Goal: Task Accomplishment & Management: Use online tool/utility

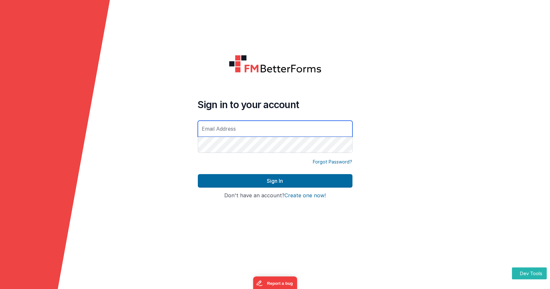
type input "[EMAIL_ADDRESS][DOMAIN_NAME]"
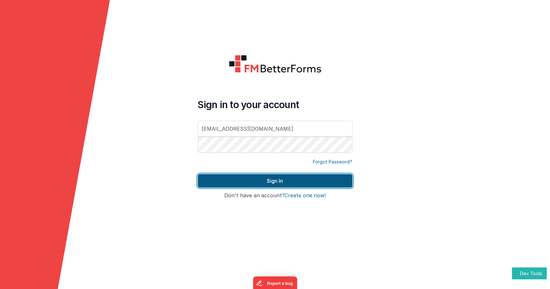
click at [253, 181] on button "Sign In" at bounding box center [275, 181] width 155 height 14
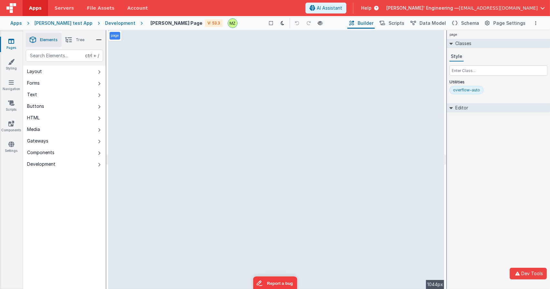
click at [480, 167] on div "page Classes Style Utilities overflow-auto Editor DEV: Focus DEV: builderToggle…" at bounding box center [498, 159] width 103 height 259
click at [481, 161] on div "page Classes Style Utilities overflow-auto Editor DEV: Focus DEV: builderToggle…" at bounding box center [498, 159] width 103 height 259
click at [278, 22] on button at bounding box center [282, 23] width 9 height 9
click at [111, 24] on div "Development" at bounding box center [120, 23] width 30 height 6
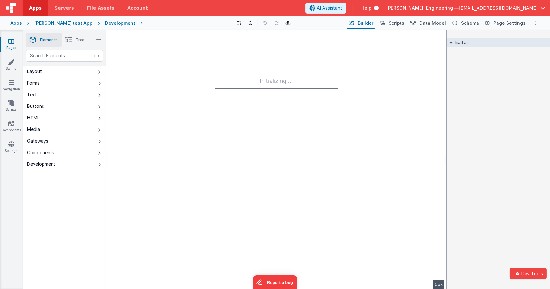
click at [105, 25] on div "Development" at bounding box center [120, 23] width 30 height 6
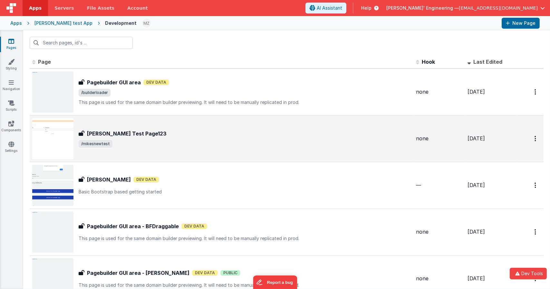
click at [144, 142] on span "/mikesnewtest" at bounding box center [245, 144] width 332 height 8
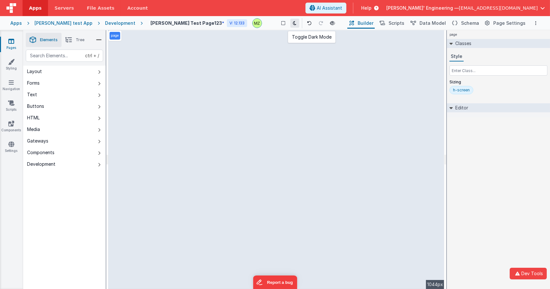
click at [290, 26] on button at bounding box center [294, 23] width 9 height 9
click at [289, 26] on button at bounding box center [293, 23] width 9 height 9
click at [470, 170] on div "page Classes Style Sizing h-screen Editor DEV: Focus DEV: builderToggleConditio…" at bounding box center [498, 159] width 103 height 259
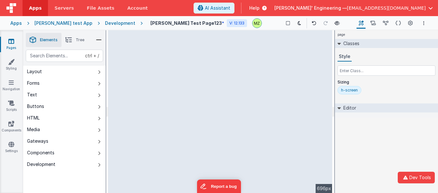
drag, startPoint x: 107, startPoint y: 108, endPoint x: 58, endPoint y: 111, distance: 49.1
click at [60, 110] on html "Dev Tools Apps Servers File Assets Account Some FUTURE Slot AI Assistant Help D…" at bounding box center [219, 96] width 438 height 193
click at [373, 146] on div "page Classes Style Sizing h-screen Editor DEV: Focus DEV: builderToggleConditio…" at bounding box center [386, 111] width 103 height 163
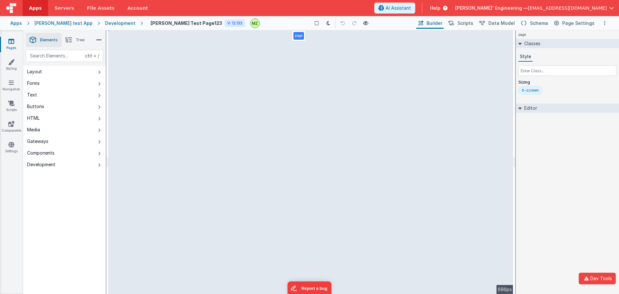
click at [90, 209] on div "ctrl + / Layout Forms Text Buttons HTML Media Gateways Components Development P…" at bounding box center [64, 187] width 82 height 274
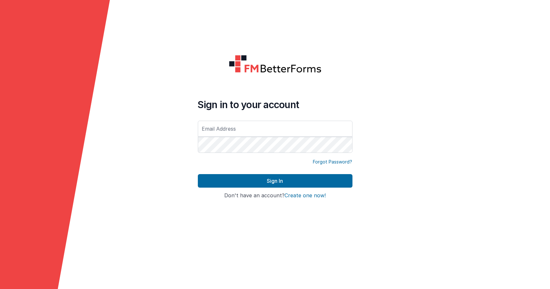
drag, startPoint x: 214, startPoint y: 128, endPoint x: 220, endPoint y: 126, distance: 6.3
click at [214, 127] on input "text" at bounding box center [275, 129] width 155 height 16
type input "michaelzeliznak@gmail.com"
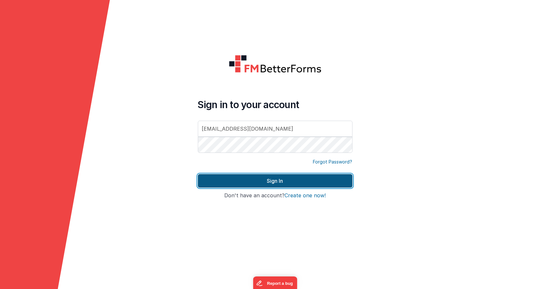
click at [297, 181] on button "Sign In" at bounding box center [275, 181] width 155 height 14
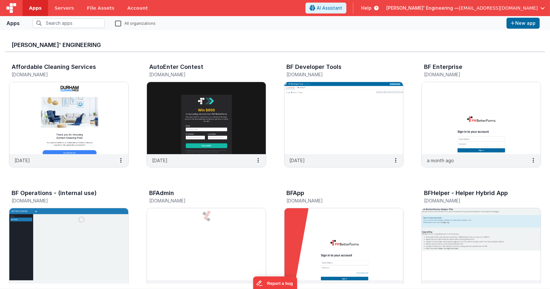
click at [338, 236] on img at bounding box center [344, 244] width 119 height 72
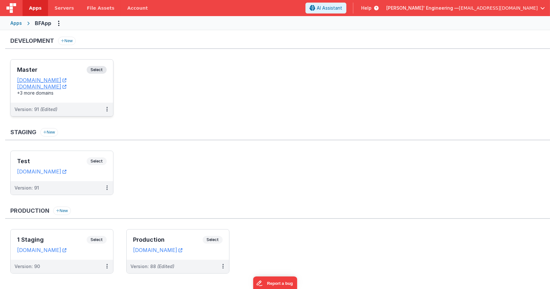
click at [98, 67] on span "Select" at bounding box center [97, 70] width 20 height 8
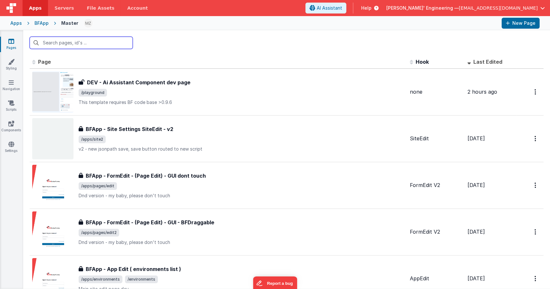
click at [97, 44] on input "text" at bounding box center [81, 43] width 103 height 12
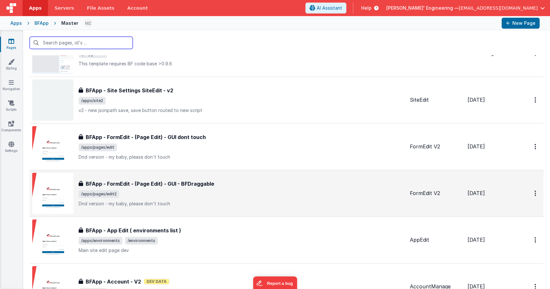
scroll to position [64, 0]
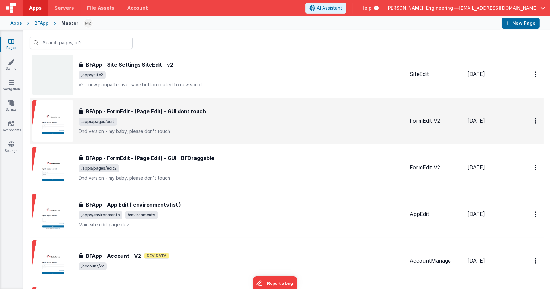
click at [198, 133] on p "Dnd version - my baby, please don't touch" at bounding box center [242, 131] width 326 height 6
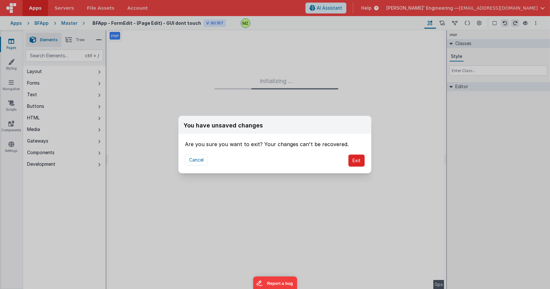
click at [350, 166] on button "Exit" at bounding box center [356, 161] width 16 height 12
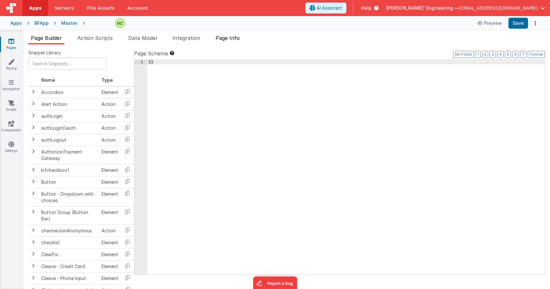
type input "FR_1C184000-F455-114B-BD4D-038E40A86302"
type textarea "Dnd version - my baby, please don't touch"
type input "FormEdit V2"
checkbox input "true"
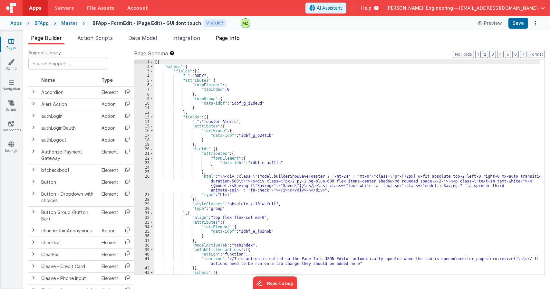
click at [231, 40] on span "Page Info" at bounding box center [228, 38] width 24 height 6
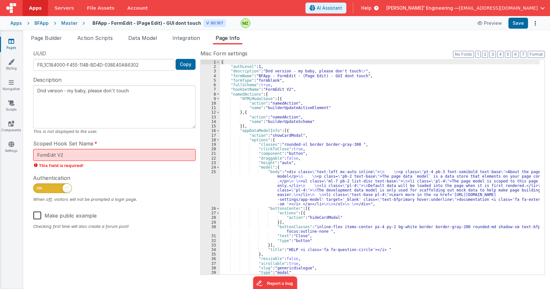
click at [318, 148] on div "{ "authLevel" : 1 , "description" : "Dnd version - my baby, please don't touch …" at bounding box center [380, 172] width 320 height 224
click at [322, 178] on div "{ "authLevel" : 1 , "description" : "Dnd version - my baby, please don't touch …" at bounding box center [380, 172] width 320 height 224
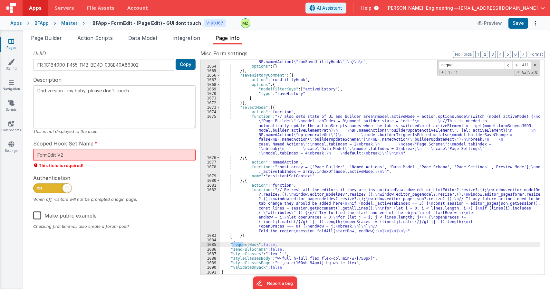
scroll to position [8841, 0]
type input "request"
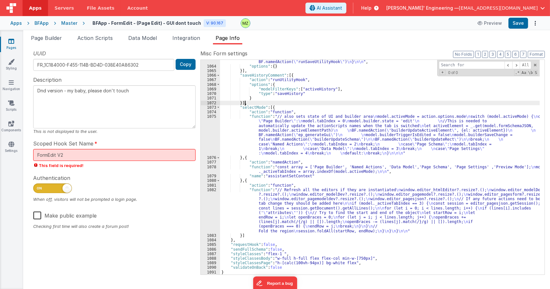
click at [298, 103] on div ""function" : "// check model sizes \n\n let runSave = true; \n\n if (JSON.strin…" at bounding box center [380, 162] width 320 height 242
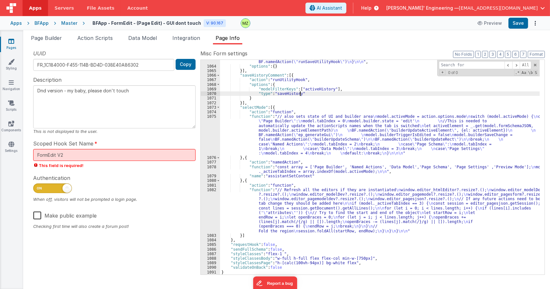
click at [327, 93] on div ""function" : "// check model sizes \n\n let runSave = true; \n\n if (JSON.strin…" at bounding box center [380, 162] width 320 height 242
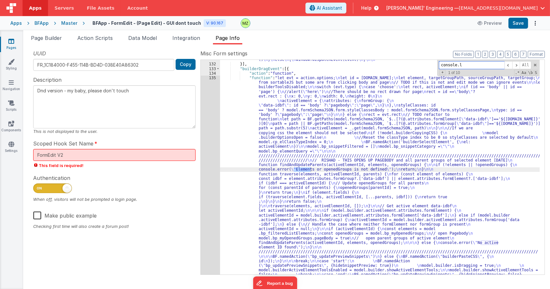
scroll to position [3339, 0]
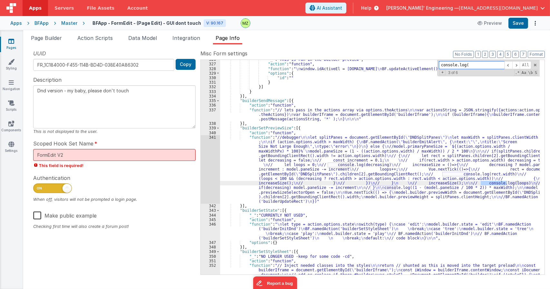
type input "console.log("
click at [373, 139] on div ""_" : "This is run in the builder preview" , "action" : "function" , "function"…" at bounding box center [380, 196] width 320 height 279
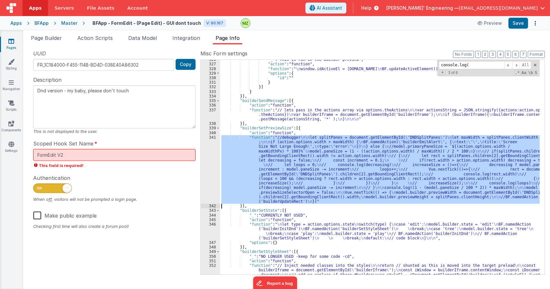
click at [214, 140] on div "341" at bounding box center [210, 169] width 19 height 69
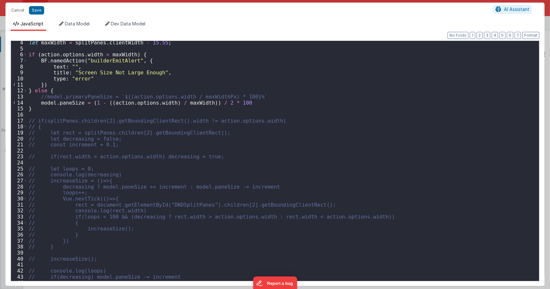
scroll to position [19, 0]
drag, startPoint x: 102, startPoint y: 176, endPoint x: 17, endPoint y: 175, distance: 84.4
click at [17, 175] on div "4 5 6 7 8 9 10 11 12 13 14 15 16 17 18 19 20 21 22 23 24 25 26 27 28 29 30 31 3…" at bounding box center [275, 161] width 529 height 241
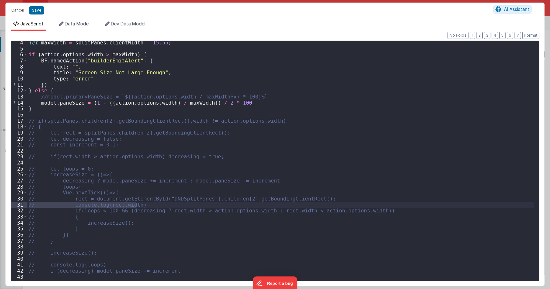
drag, startPoint x: 146, startPoint y: 206, endPoint x: 0, endPoint y: 203, distance: 146.0
click at [0, 203] on div "Cancel Save AI Assistant JavaScript Data Model Dev Data Model Format 7 6 5 4 3 …" at bounding box center [275, 144] width 550 height 289
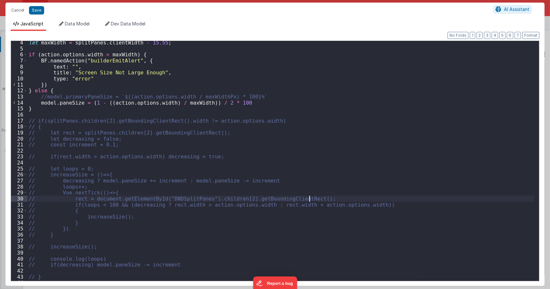
scroll to position [58, 0]
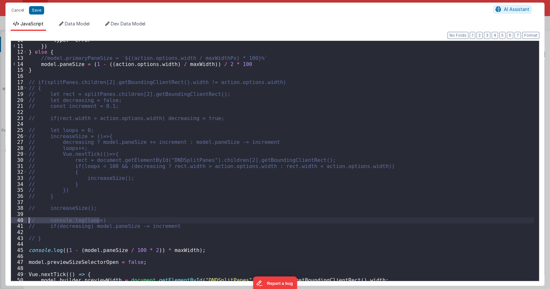
drag, startPoint x: 103, startPoint y: 220, endPoint x: 3, endPoint y: 218, distance: 99.9
click at [3, 218] on div "Cancel Save AI Assistant JavaScript Data Model Dev Data Model Format 7 6 5 4 3 …" at bounding box center [275, 144] width 550 height 289
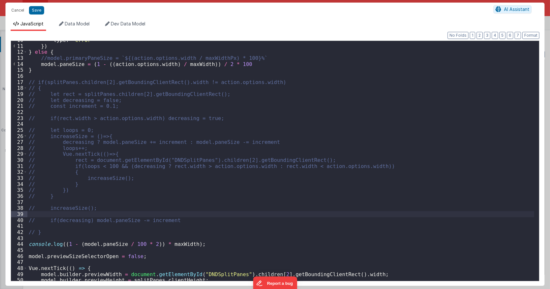
click at [29, 245] on div "type : "error" }) } else { //model.primaryPaneSize = `${(action.options.width /…" at bounding box center [280, 163] width 507 height 252
click at [168, 210] on div "type : "error" }) } else { //model.primaryPaneSize = `${(action.options.width /…" at bounding box center [280, 163] width 507 height 252
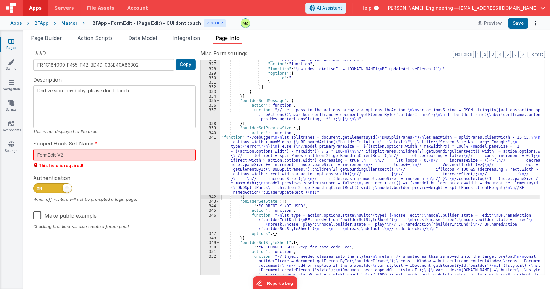
click at [355, 186] on div ""_" : "This is run in the builder preview" , "action" : "function" , "function"…" at bounding box center [380, 196] width 320 height 279
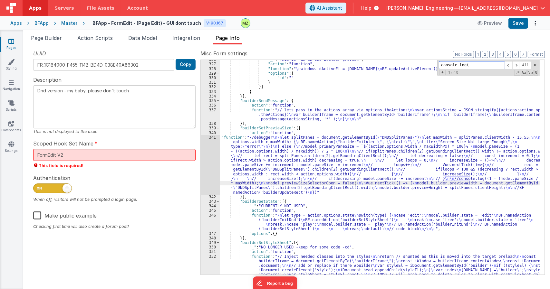
scroll to position [3916, 0]
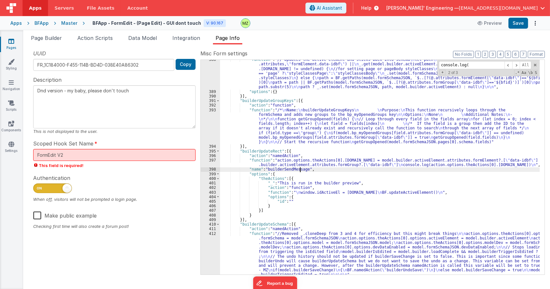
drag, startPoint x: 300, startPoint y: 170, endPoint x: 257, endPoint y: 164, distance: 43.3
click at [296, 170] on div ""function" : "// Updates the active element and sticks back into schema \n let …" at bounding box center [380, 203] width 320 height 293
click at [215, 160] on div "397" at bounding box center [210, 162] width 19 height 9
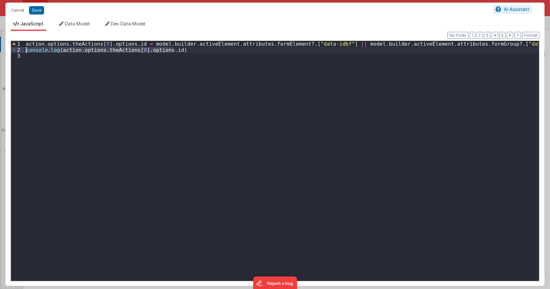
drag, startPoint x: 176, startPoint y: 50, endPoint x: 0, endPoint y: 49, distance: 176.0
click at [0, 49] on div "Cancel Save AI Assistant JavaScript Data Model Dev Data Model Format 7 6 5 4 3 …" at bounding box center [275, 144] width 550 height 289
type textarea "Dnd version - my baby, please don't touch"
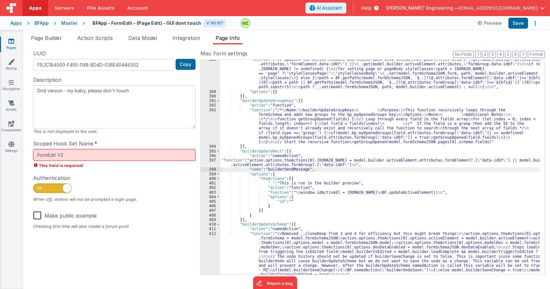
click at [303, 174] on div ""function" : "// Updates the active element and sticks back into schema \n let …" at bounding box center [380, 203] width 320 height 293
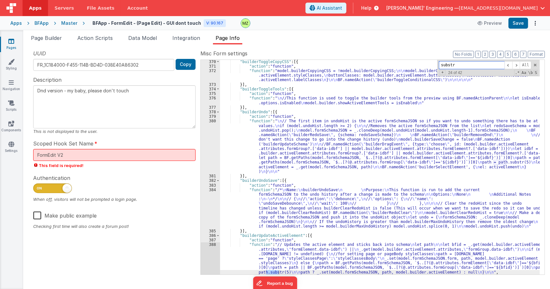
scroll to position [3750, 0]
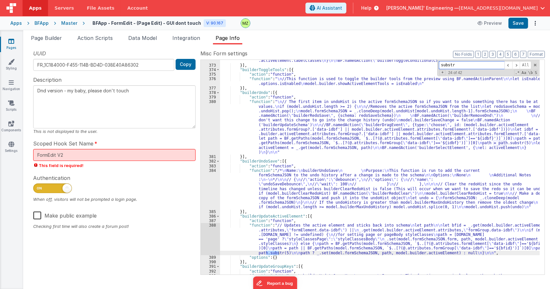
type input "substr"
click at [267, 235] on div ""function" : "model.builderCopyingCSS = !model.builderCopyingCSS; \n\n model.bu…" at bounding box center [380, 181] width 320 height 265
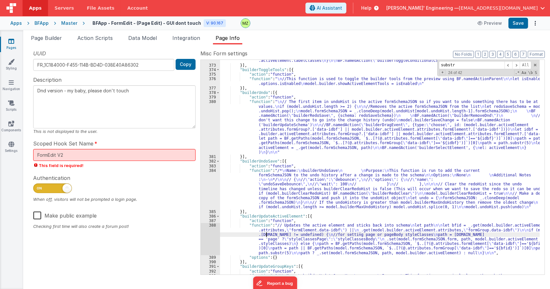
click at [217, 228] on div "388" at bounding box center [210, 239] width 19 height 32
click at [216, 228] on div "388" at bounding box center [210, 239] width 19 height 32
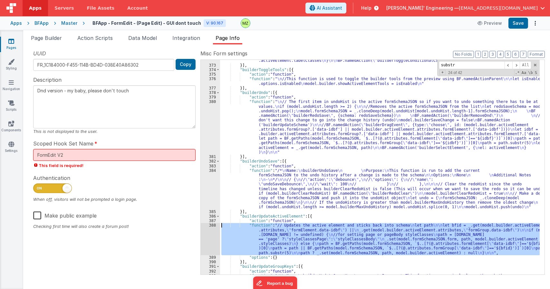
click at [215, 226] on div "388" at bounding box center [210, 239] width 19 height 32
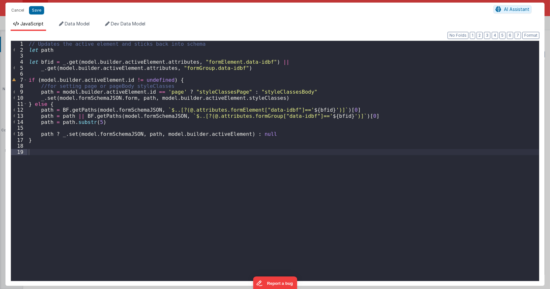
click at [80, 128] on div "// Updates the active element and sticks back into schema let path let bfid = _…" at bounding box center [283, 167] width 512 height 252
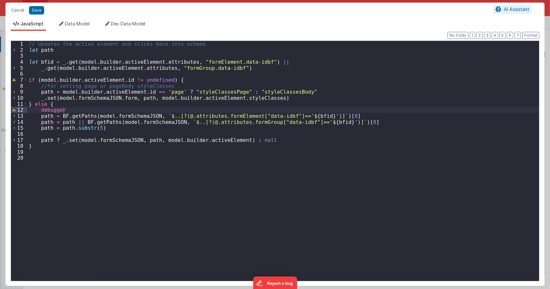
click at [67, 109] on div "// Updates the active element and sticks back into schema let path let bfid = _…" at bounding box center [283, 167] width 512 height 252
type textarea "Dnd version - my baby, please don't touch"
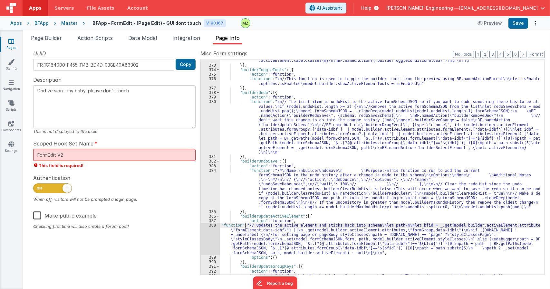
click at [244, 228] on div ""function" : "model.builderCopyingCSS = !model.builderCopyingCSS; \n\n model.bu…" at bounding box center [380, 181] width 320 height 265
click at [207, 227] on div "388" at bounding box center [210, 239] width 19 height 32
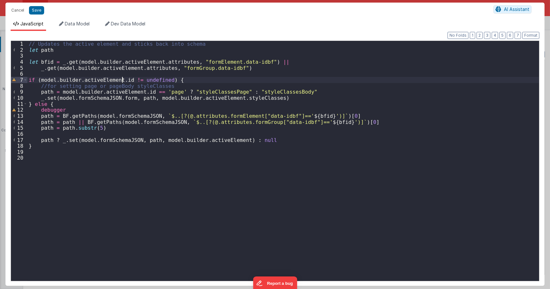
click at [122, 81] on div "// Updates the active element and sticks back into schema let path let bfid = _…" at bounding box center [283, 167] width 512 height 252
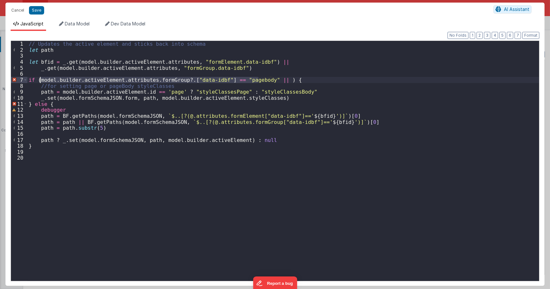
drag, startPoint x: 259, startPoint y: 78, endPoint x: 42, endPoint y: 79, distance: 216.9
click at [40, 79] on div "// Updates the active element and sticks back into schema let path let bfid = _…" at bounding box center [283, 167] width 512 height 252
click at [43, 62] on div "// Updates the active element and sticks back into schema let path let bfid = _…" at bounding box center [283, 167] width 512 height 252
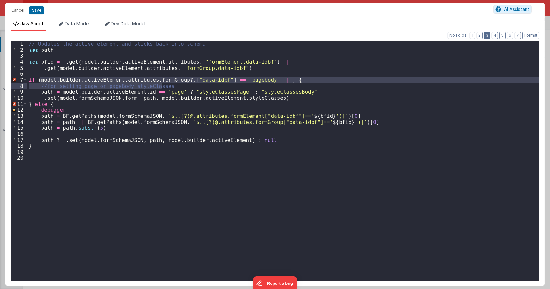
drag, startPoint x: 39, startPoint y: 80, endPoint x: 486, endPoint y: 38, distance: 449.0
click at [183, 83] on div "// Updates the active element and sticks back into schema let path let bfid = _…" at bounding box center [283, 167] width 512 height 252
drag, startPoint x: 181, startPoint y: 73, endPoint x: 178, endPoint y: 74, distance: 3.4
click at [180, 73] on div "// Updates the active element and sticks back into schema let path let bfid = _…" at bounding box center [283, 167] width 512 height 252
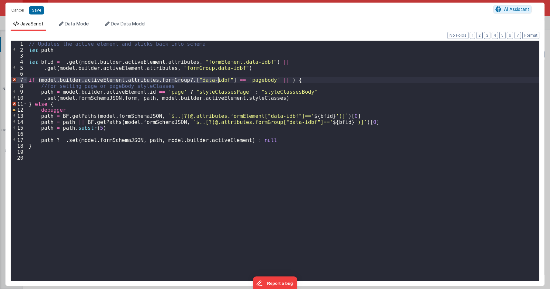
drag, startPoint x: 41, startPoint y: 80, endPoint x: 217, endPoint y: 81, distance: 176.6
click at [217, 81] on div "// Updates the active element and sticks back into schema let path let bfid = _…" at bounding box center [283, 167] width 512 height 252
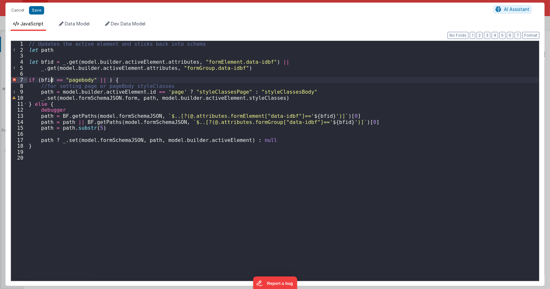
click at [102, 81] on div "// Updates the active element and sticks back into schema let path let bfid = _…" at bounding box center [283, 167] width 512 height 252
paste textarea
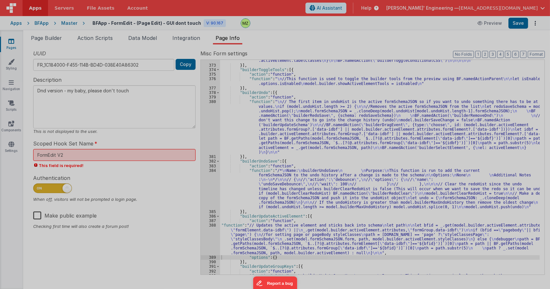
type textarea "Dnd version - my baby, please don't touch"
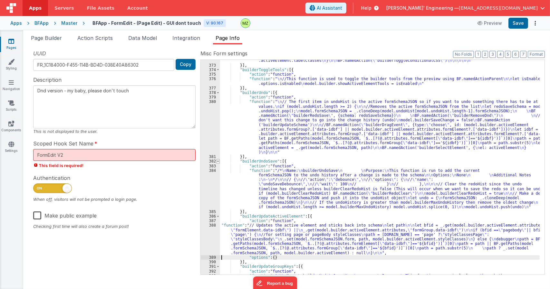
click at [217, 161] on span at bounding box center [218, 161] width 4 height 5
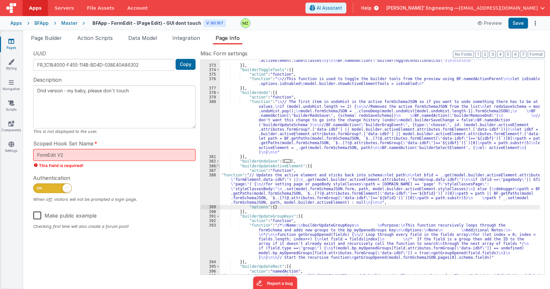
click at [218, 167] on span at bounding box center [218, 166] width 4 height 5
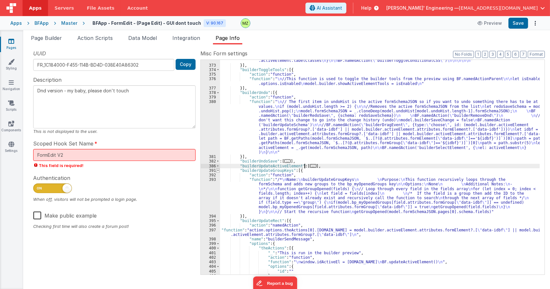
click at [217, 172] on span at bounding box center [218, 171] width 4 height 5
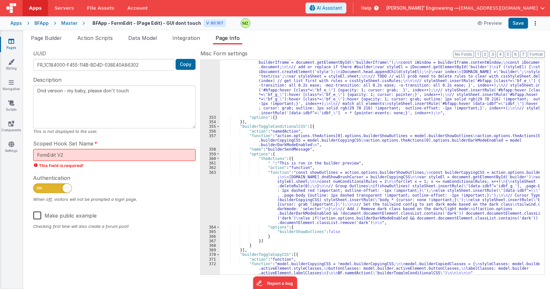
scroll to position [3460, 0]
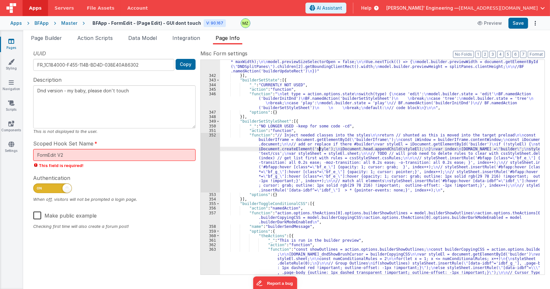
click at [320, 151] on div ""function" : "//debugger \n\n let splitPanes = document.getElementById( \" DNDS…" at bounding box center [380, 179] width 320 height 330
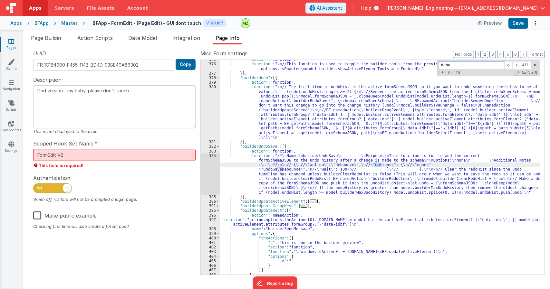
scroll to position [3765, 0]
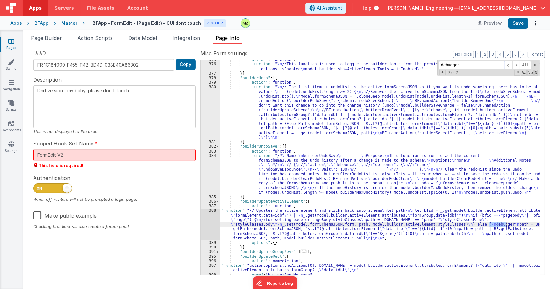
type input "debugger"
click at [269, 228] on div ""action" : "function" , "function" : " \n //This function is used to toggle the…" at bounding box center [380, 169] width 320 height 224
click at [216, 215] on div "388" at bounding box center [210, 224] width 19 height 32
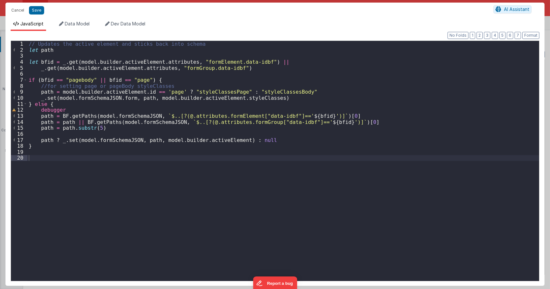
click at [57, 110] on div "// Updates the active element and sticks back into schema let path let bfid = _…" at bounding box center [283, 167] width 512 height 252
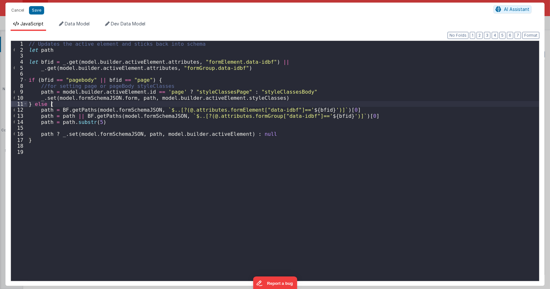
type textarea "Dnd version - my baby, please don't touch"
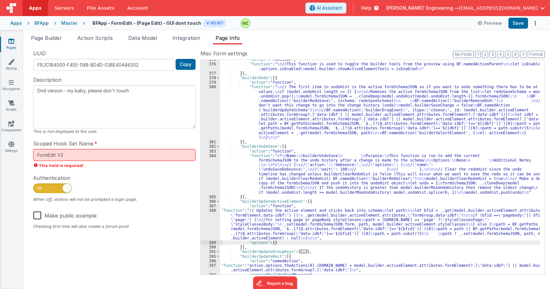
click at [273, 160] on div ""action" : "function" , "function" : " \n //This function is used to toggle the…" at bounding box center [380, 169] width 320 height 224
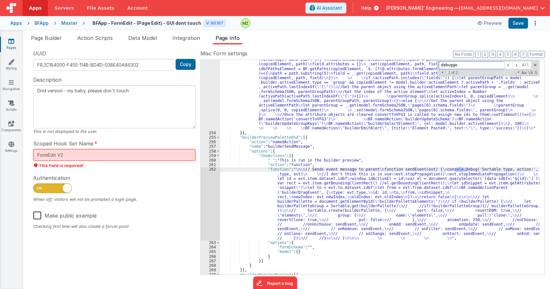
scroll to position [3311, 0]
type input "debugger"
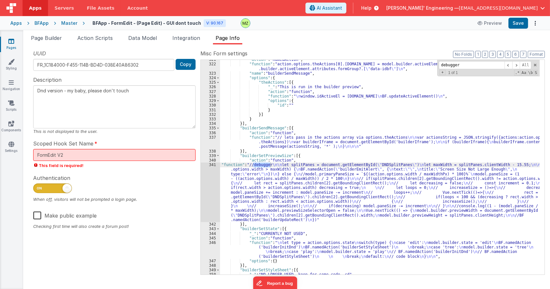
click at [267, 176] on div ""action" : "namedAction" , "function" : "action.options.theActions[0].options.i…" at bounding box center [380, 169] width 320 height 224
click at [213, 166] on div "341" at bounding box center [210, 193] width 19 height 60
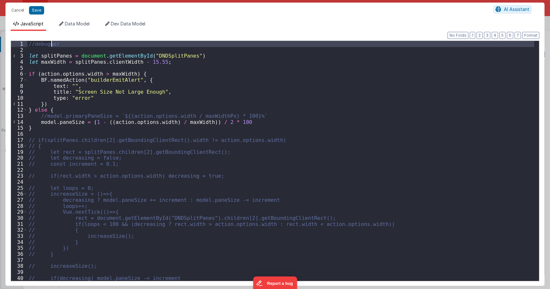
drag, startPoint x: 72, startPoint y: 49, endPoint x: 21, endPoint y: 38, distance: 52.6
click at [21, 38] on div "Format 7 6 5 4 3 2 1 No Folds 1 2 3 4 5 6 7 8 9 10 11 12 13 14 15 16 17 18 19 2…" at bounding box center [275, 158] width 529 height 245
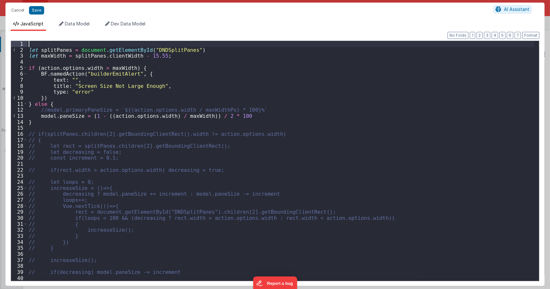
type textarea "Dnd version - my baby, please don't touch"
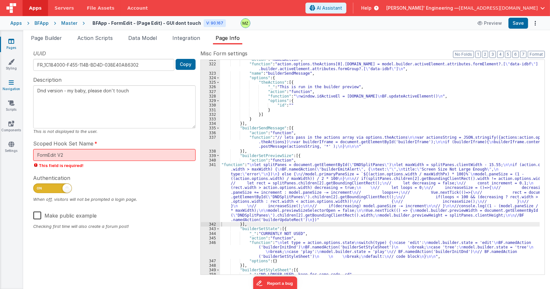
click at [14, 86] on link "Navigation" at bounding box center [11, 85] width 23 height 13
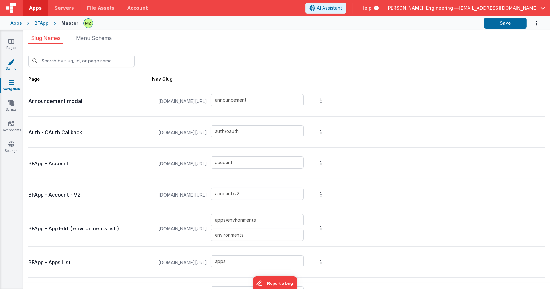
click at [23, 68] on div "New Slug Page Nav Slug Announcement modal appdev.fmbetterforms.com/#/ announcem…" at bounding box center [286, 168] width 527 height 249
click at [19, 68] on link "Styling" at bounding box center [11, 65] width 23 height 13
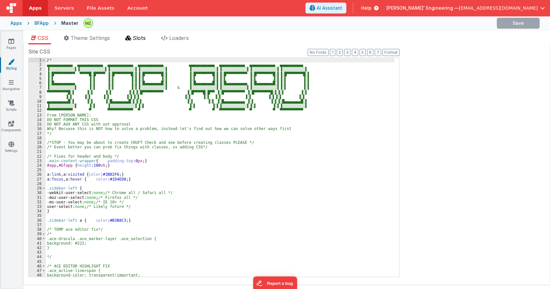
click at [131, 37] on icon at bounding box center [128, 37] width 6 height 5
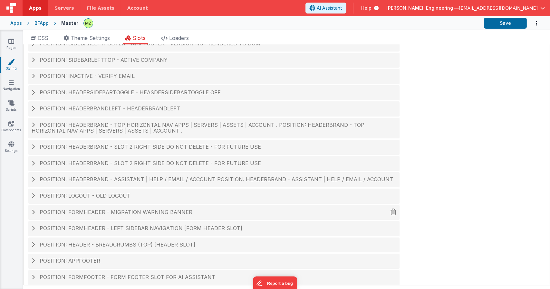
scroll to position [27, 0]
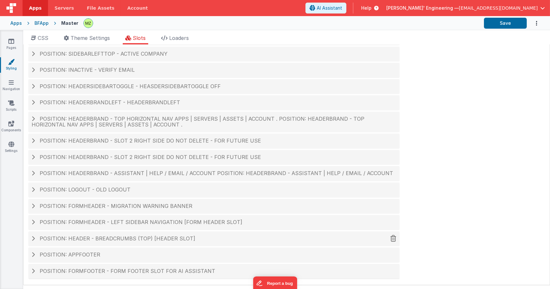
click at [174, 238] on span "Position: header - breadcrumbs (top) [header slot]" at bounding box center [118, 239] width 156 height 6
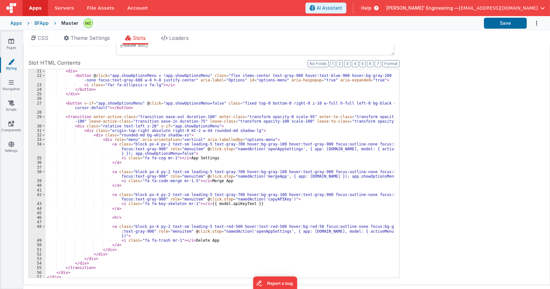
scroll to position [116, 0]
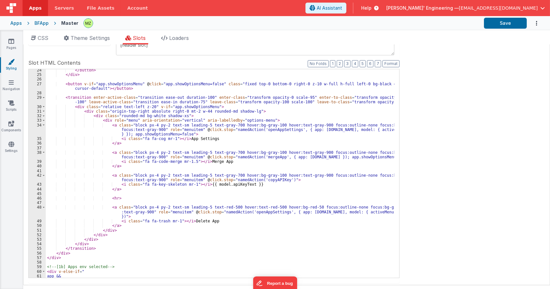
click at [209, 163] on div "</ button > </ div > < button v-if = "app.showOptionsMenu" @ click = "app.showO…" at bounding box center [220, 177] width 349 height 218
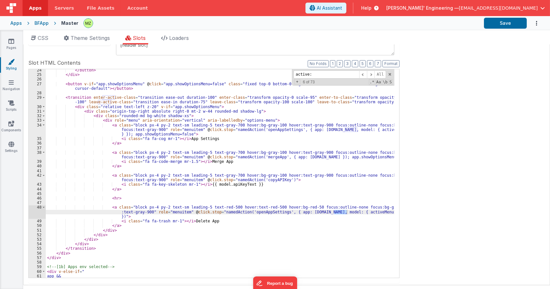
scroll to position [693, 0]
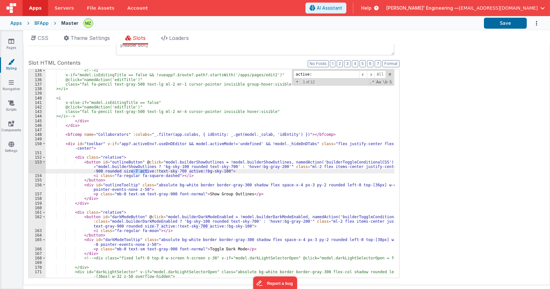
type input "active:"
drag, startPoint x: 215, startPoint y: 171, endPoint x: 133, endPoint y: 171, distance: 82.2
click at [133, 171] on div "<!-- <i v-if="model.isEditingTitle == false && !vueapp?.$route?.path?.startsWit…" at bounding box center [220, 179] width 349 height 223
click at [318, 74] on input "active:" at bounding box center [327, 75] width 66 height 8
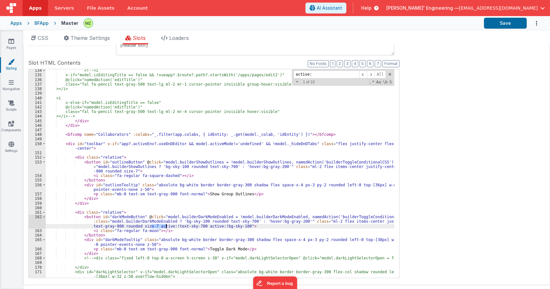
click at [151, 228] on div "<!-- <i v-if="model.isEditingTitle == false && !vueapp?.$route?.path?.startsWit…" at bounding box center [220, 173] width 349 height 209
drag, startPoint x: 151, startPoint y: 226, endPoint x: 234, endPoint y: 225, distance: 82.5
click at [234, 225] on div "<!-- <i v-if="model.isEditingTitle == false && !vueapp?.$route?.path?.startsWit…" at bounding box center [220, 179] width 349 height 223
click at [319, 73] on input "active:" at bounding box center [327, 75] width 66 height 8
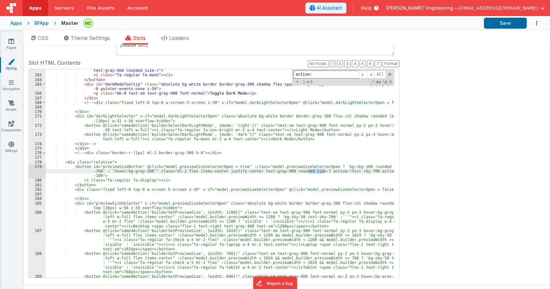
scroll to position [849, 0]
click at [308, 172] on div "< button id = "darkModeButton" @ click = "model.builderDarkModeEnabled = !model…" at bounding box center [220, 173] width 349 height 209
drag, startPoint x: 308, startPoint y: 171, endPoint x: 99, endPoint y: 177, distance: 209.6
click at [99, 177] on div "< button id = "darkModeButton" @ click = "model.builderDarkModeEnabled = !model…" at bounding box center [220, 182] width 349 height 246
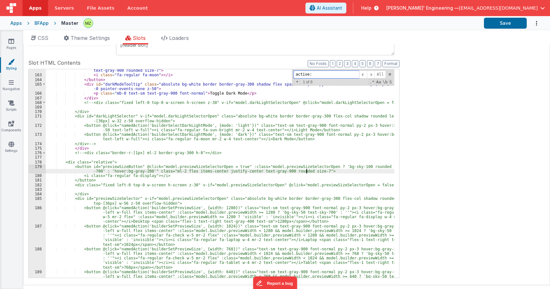
click at [322, 74] on input "active:" at bounding box center [327, 75] width 66 height 8
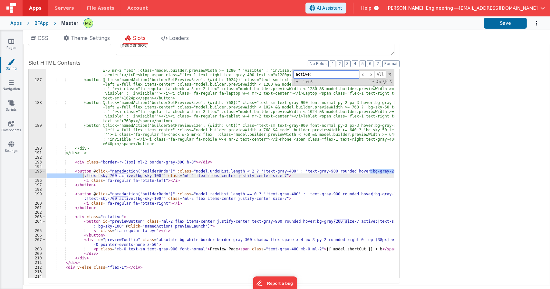
scroll to position [995, 0]
click at [369, 171] on div "<button @click="namedAction('builderSetPreviewSize', {width: 1280})" class="tex…" at bounding box center [220, 173] width 349 height 209
drag, startPoint x: 370, startPoint y: 171, endPoint x: 151, endPoint y: 177, distance: 218.9
click at [151, 177] on div "<button @click="namedAction('builderSetPreviewSize', {width: 1280})" class="tex…" at bounding box center [220, 175] width 349 height 232
click at [316, 76] on input "active:" at bounding box center [327, 75] width 66 height 8
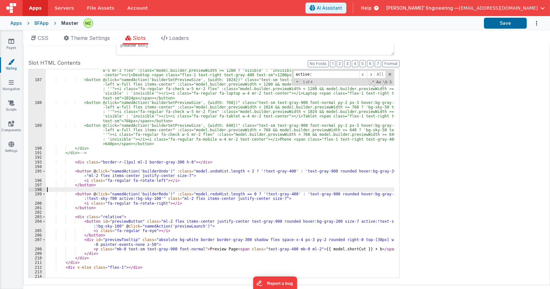
click at [364, 190] on div "<button @click="namedAction('builderSetPreviewSize', {width: 1280})" class="tex…" at bounding box center [220, 175] width 349 height 232
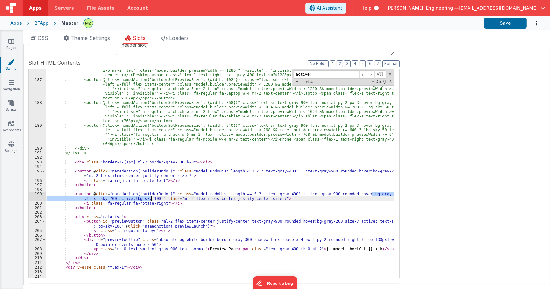
drag, startPoint x: 372, startPoint y: 195, endPoint x: 151, endPoint y: 199, distance: 221.4
click at [151, 199] on div "<button @click="namedAction('builderSetPreviewSize', {width: 1280})" class="tex…" at bounding box center [220, 175] width 349 height 232
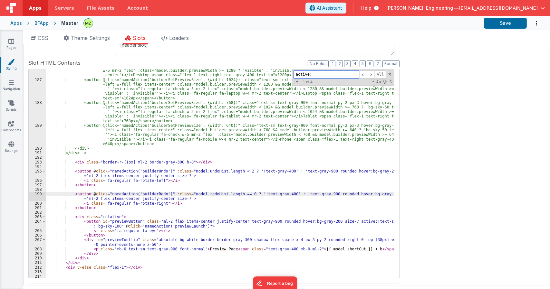
click at [331, 76] on input "active:" at bounding box center [327, 75] width 66 height 8
click at [348, 224] on div "<button @click="namedAction('builderSetPreviewSize', {width: 1280})" class="tex…" at bounding box center [220, 173] width 349 height 209
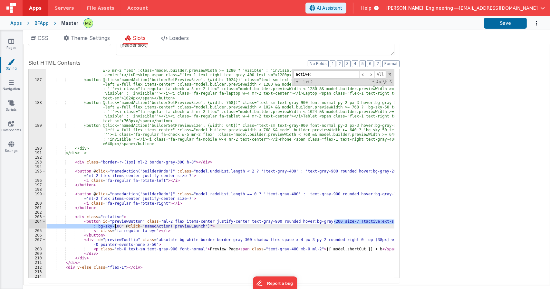
drag, startPoint x: 335, startPoint y: 223, endPoint x: 114, endPoint y: 227, distance: 220.1
click at [114, 227] on div "<button @click="namedAction('builderSetPreviewSize', {width: 1280})" class="tex…" at bounding box center [220, 175] width 349 height 232
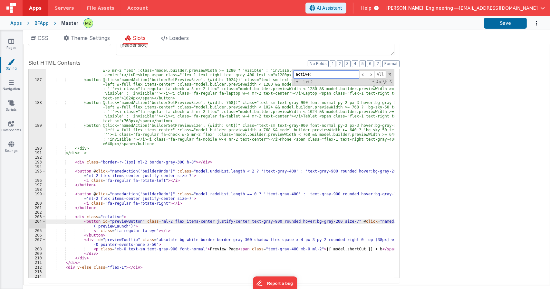
click at [346, 74] on input "active:" at bounding box center [327, 75] width 66 height 8
click at [388, 74] on span at bounding box center [390, 74] width 5 height 5
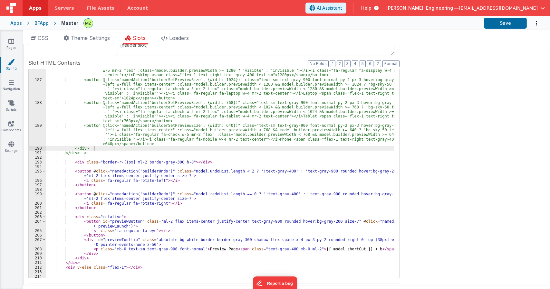
click at [279, 150] on div "<button @click="namedAction('builderSetPreviewSize', {width: 1280})" class="tex…" at bounding box center [220, 175] width 349 height 232
click at [17, 43] on link "Pages" at bounding box center [11, 44] width 23 height 13
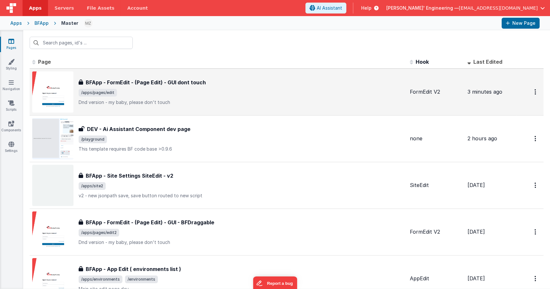
click at [149, 94] on span "/apps/pages/edit" at bounding box center [242, 93] width 326 height 8
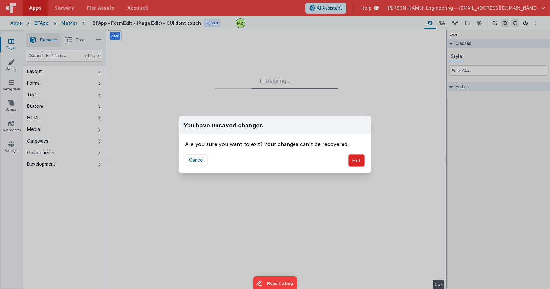
click at [359, 159] on button "Exit" at bounding box center [356, 161] width 16 height 12
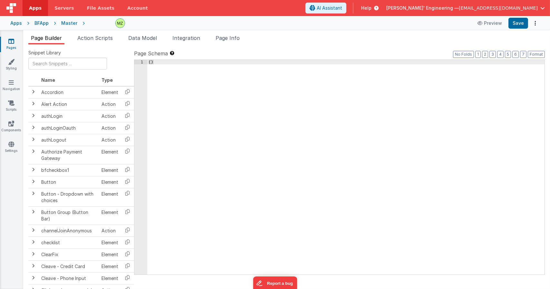
type input "FR_1C184000-F455-114B-BD4D-038E40A86302"
type textarea "Dnd version - my baby, please don't touch"
type input "FormEdit V2"
checkbox input "true"
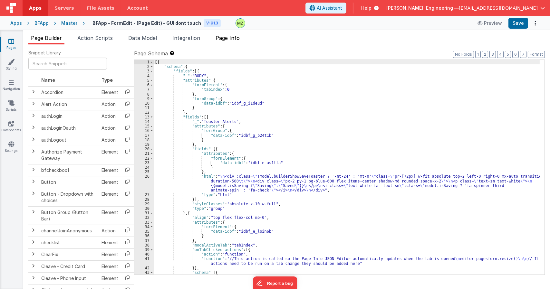
click at [231, 37] on span "Page Info" at bounding box center [228, 38] width 24 height 6
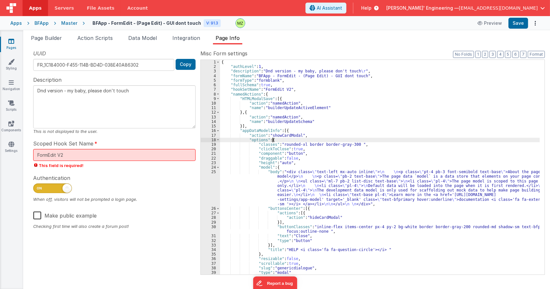
click at [314, 139] on div "{ "authLevel" : 1 , "description" : "Dnd version - my baby, please don't touch …" at bounding box center [380, 172] width 320 height 224
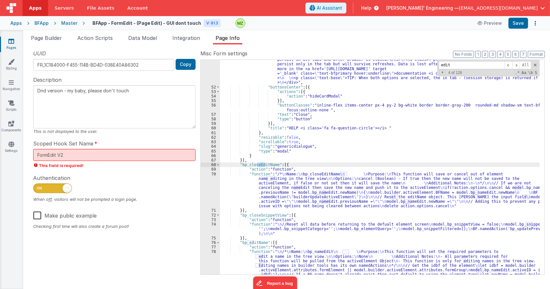
scroll to position [282, 0]
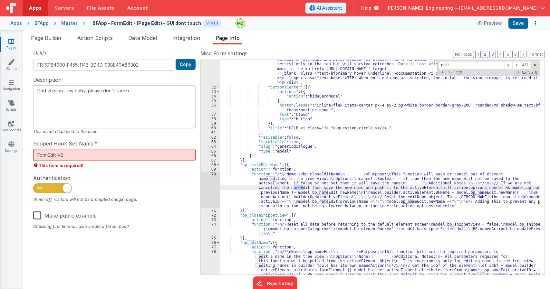
type input "edit"
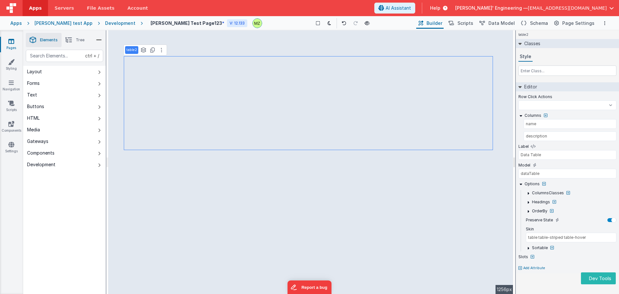
select select
type input "Push Me"
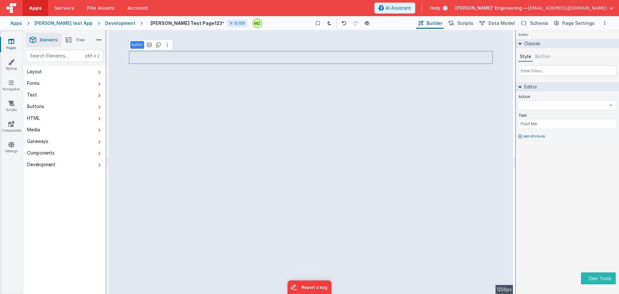
select select
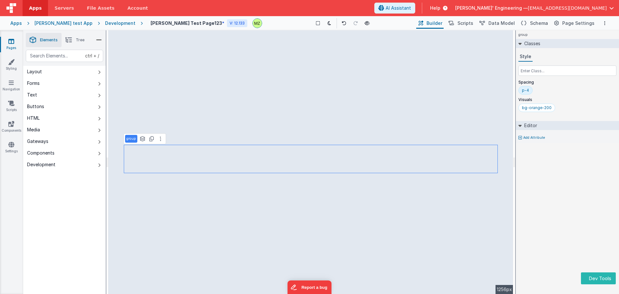
click at [109, 24] on div "Development" at bounding box center [120, 23] width 30 height 6
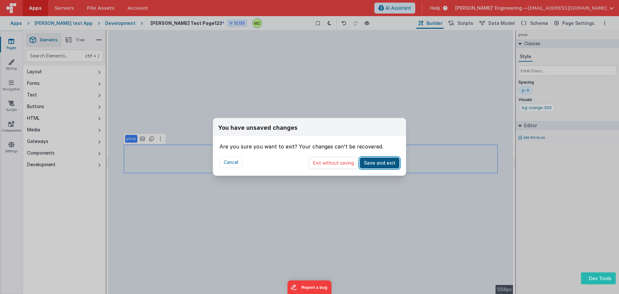
click at [376, 166] on button "Save and exit" at bounding box center [380, 162] width 40 height 11
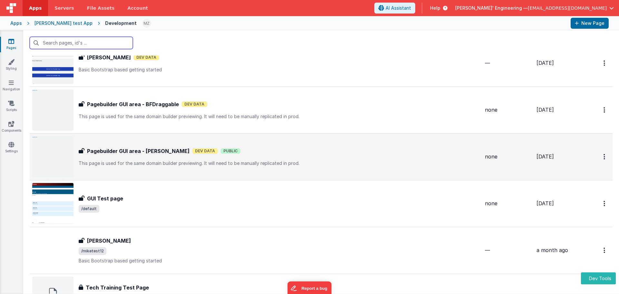
scroll to position [161, 0]
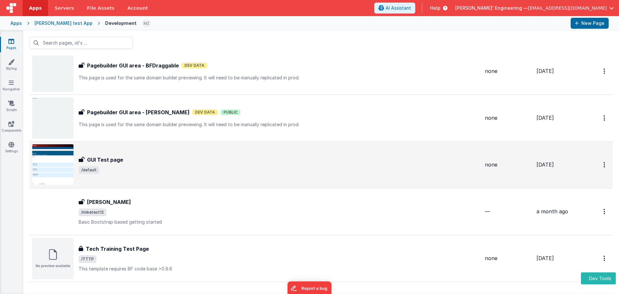
click at [139, 169] on span "/default" at bounding box center [279, 170] width 401 height 8
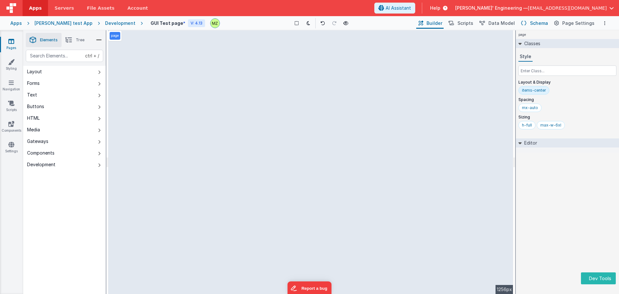
click at [533, 21] on span "Schema" at bounding box center [539, 23] width 18 height 6
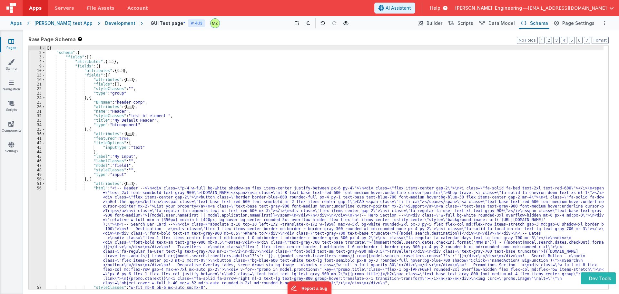
click at [315, 104] on div "[{ "schema" : { "fields" : [{ "attributes" : { ... } , "fields" : [{ "attribute…" at bounding box center [325, 172] width 558 height 252
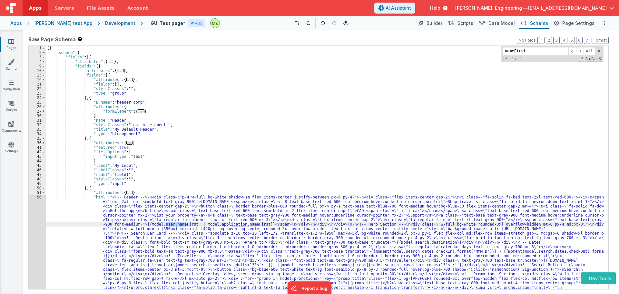
type input "nameFirst"
click at [191, 216] on div "[{ "schema" : { "fields" : [{ "attributes" : { ... } , "fields" : [{ "attribute…" at bounding box center [325, 219] width 558 height 347
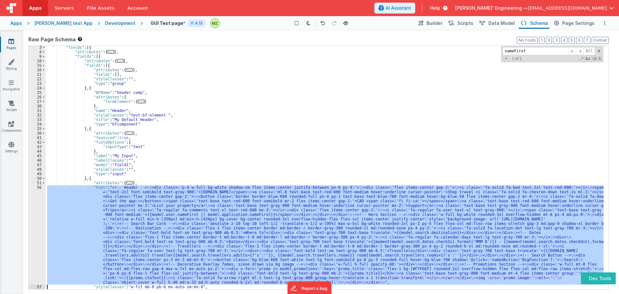
click at [42, 199] on div "3 4 9 10 15 16 21 22 23 24 25 26 27 30 31 32 33 34 35 36 41 42 43 44 45 46 47 4…" at bounding box center [37, 171] width 17 height 252
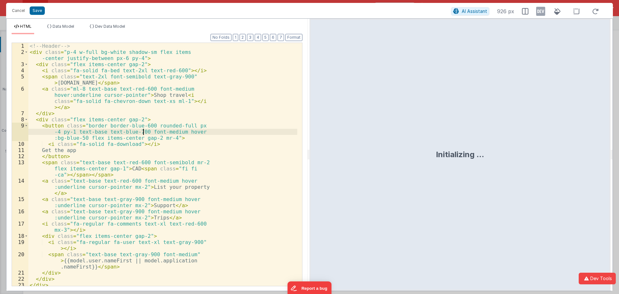
click at [143, 133] on div "<!-- Header --> < div class = "p-4 w-full bg-white shadow-sm flex items -center…" at bounding box center [162, 179] width 269 height 273
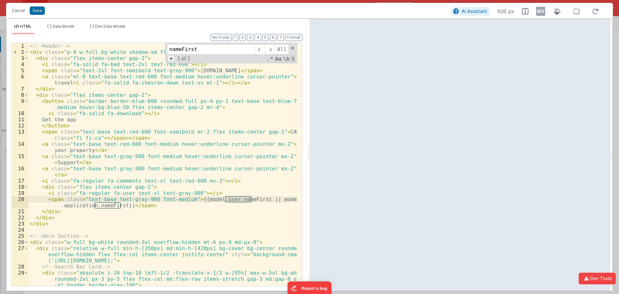
type input "nameFirst"
click at [170, 59] on span "+" at bounding box center [171, 58] width 7 height 7
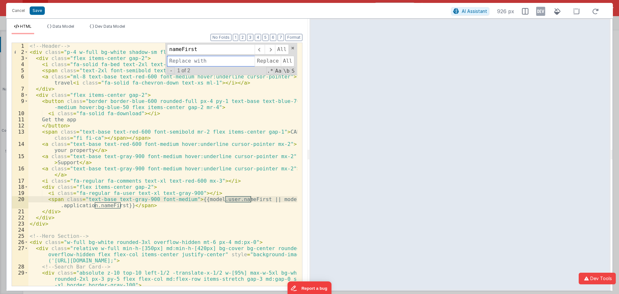
click at [196, 60] on input at bounding box center [211, 61] width 88 height 10
type input "?.nameFirst"
click at [169, 49] on input "nameFirst" at bounding box center [211, 49] width 88 height 10
type input ".nameFirst"
click at [284, 59] on span "All" at bounding box center [288, 61] width 14 height 10
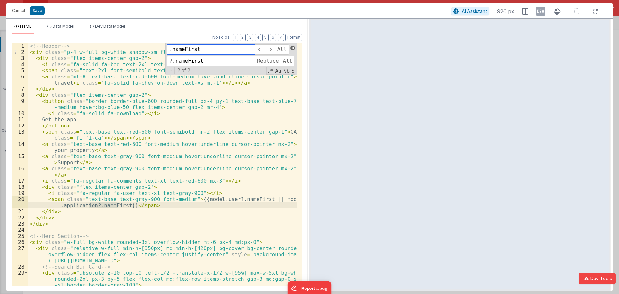
click at [295, 48] on span at bounding box center [292, 48] width 5 height 5
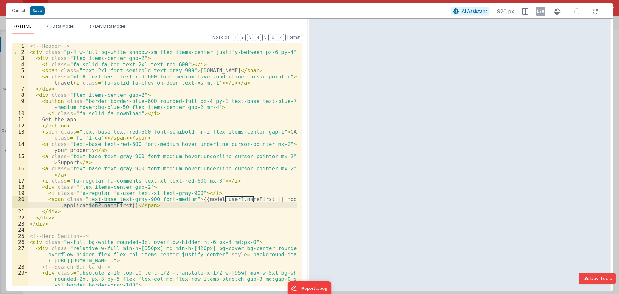
click at [220, 140] on div "<!-- Header --> < div class = "p-4 w-full bg-white shadow-sm flex items-center …" at bounding box center [162, 170] width 269 height 255
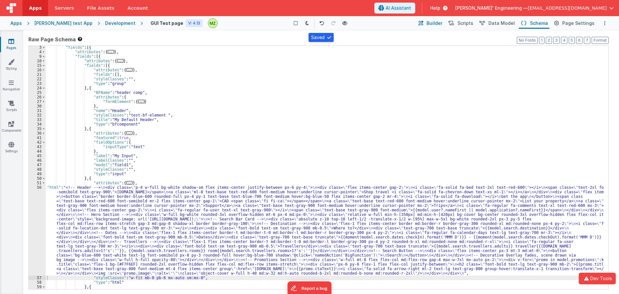
click at [442, 24] on span "Builder" at bounding box center [434, 23] width 16 height 6
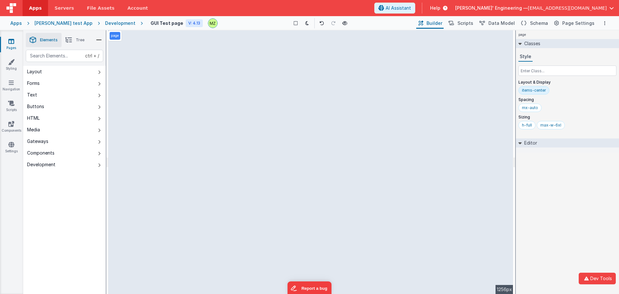
click at [538, 218] on div "page Classes Style Layout & Display items-center Spacing mx-auto Sizing h-full …" at bounding box center [567, 161] width 103 height 263
click at [513, 23] on span "Data Model" at bounding box center [501, 23] width 26 height 6
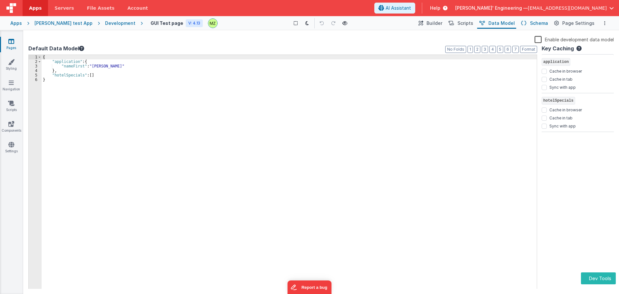
click at [536, 22] on span "Schema" at bounding box center [539, 23] width 18 height 6
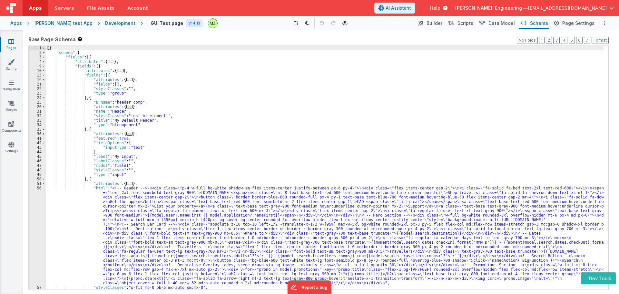
click at [308, 196] on div "[{ "schema" : { "fields" : [{ "attributes" : { ... } , "fields" : [{ "attribute…" at bounding box center [325, 172] width 558 height 252
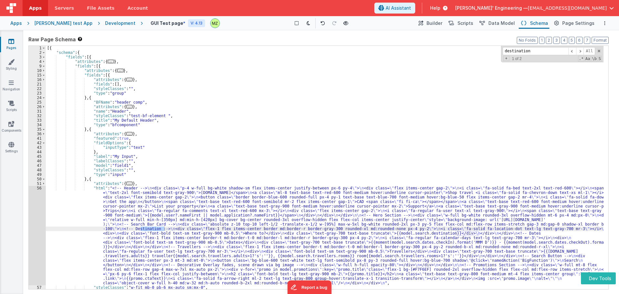
type input "destination"
click at [453, 232] on div "[{ "schema" : { "fields" : [{ "attributes" : { ... } , "fields" : [{ "attribute…" at bounding box center [325, 172] width 558 height 252
click at [439, 24] on span "Builder" at bounding box center [434, 23] width 16 height 6
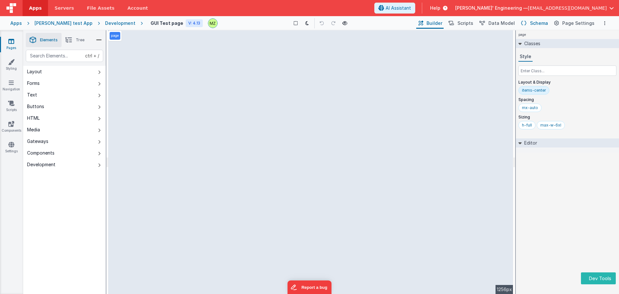
drag, startPoint x: 512, startPoint y: 26, endPoint x: 528, endPoint y: 24, distance: 16.3
click at [513, 26] on span "Data Model" at bounding box center [501, 23] width 26 height 6
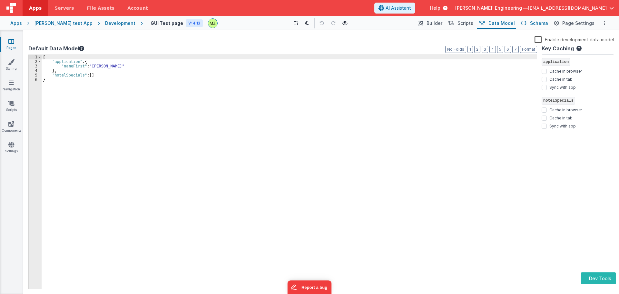
click at [526, 24] on icon at bounding box center [523, 23] width 5 height 7
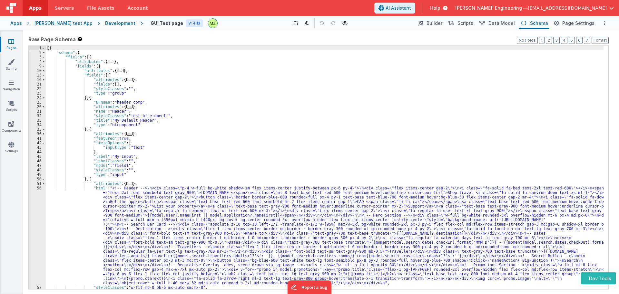
click at [395, 191] on div "[{ "schema" : { "fields" : [{ "attributes" : { ... } , "fields" : [{ "attribute…" at bounding box center [325, 172] width 558 height 252
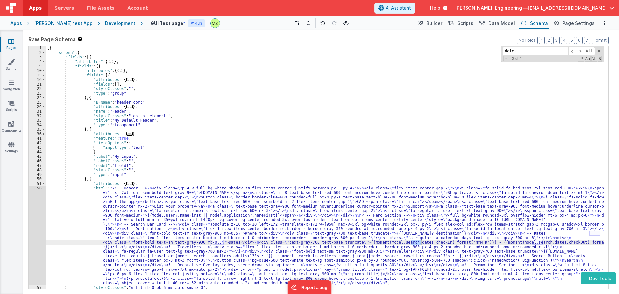
type input "dates"
click at [408, 241] on div "[{ "schema" : { "fields" : [{ "attributes" : { ... } , "fields" : [{ "attribute…" at bounding box center [325, 172] width 558 height 252
click at [534, 241] on div "[{ "schema" : { "fields" : [{ "attributes" : { ... } , "fields" : [{ "attribute…" at bounding box center [325, 172] width 558 height 252
click at [579, 47] on span at bounding box center [580, 51] width 8 height 8
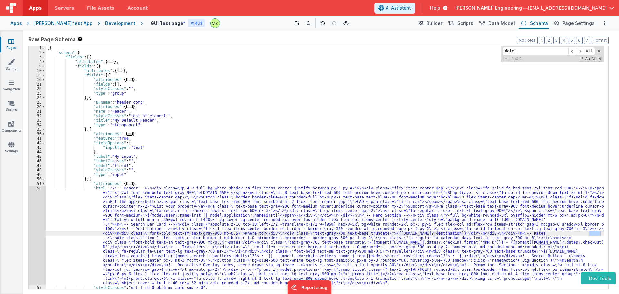
click at [534, 119] on div "[{ "schema" : { "fields" : [{ "attributes" : { ... } , "fields" : [{ "attribute…" at bounding box center [325, 172] width 558 height 252
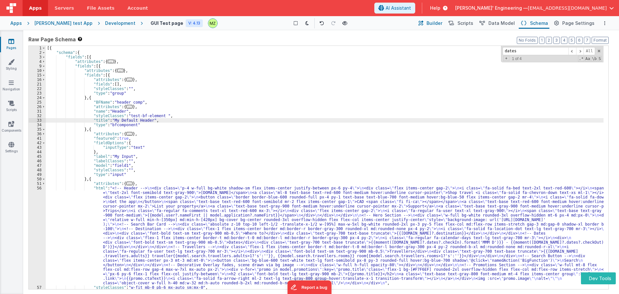
click at [436, 24] on span "Builder" at bounding box center [434, 23] width 16 height 6
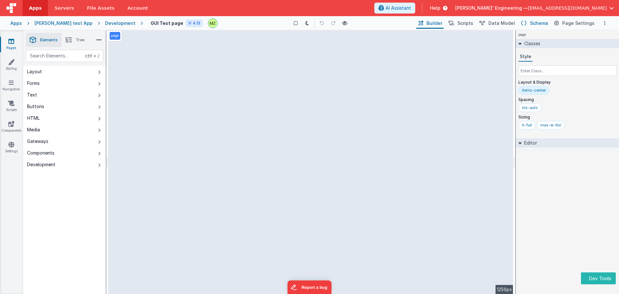
click at [501, 24] on span "Data Model" at bounding box center [501, 23] width 26 height 6
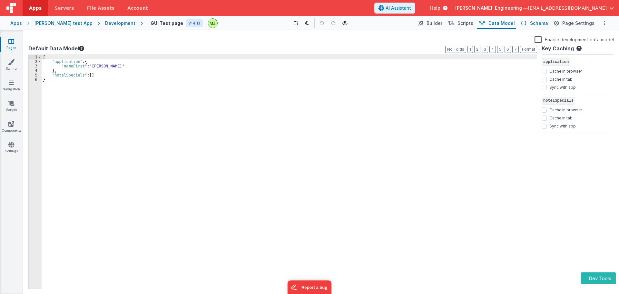
click at [526, 20] on icon at bounding box center [523, 23] width 5 height 7
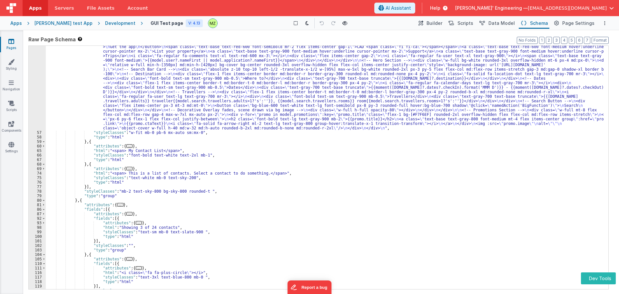
scroll to position [271, 0]
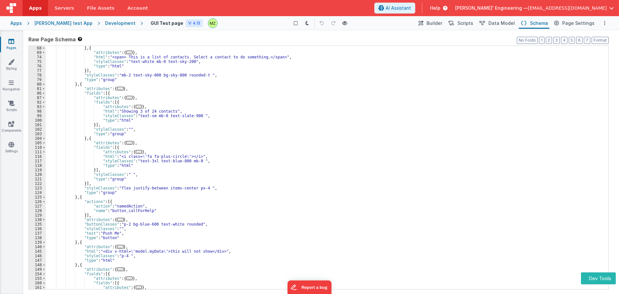
click at [373, 139] on div "} , { "attributes" : { ... } , "html" : "<span> This is a list of contacts. Sel…" at bounding box center [325, 172] width 558 height 252
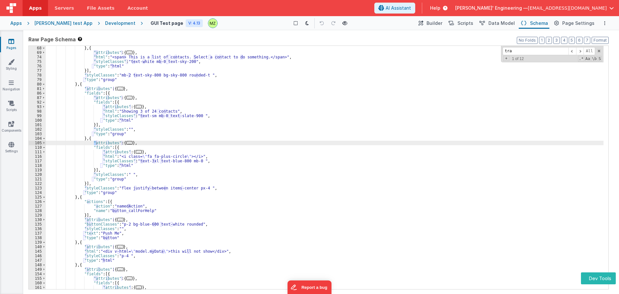
scroll to position [23, 0]
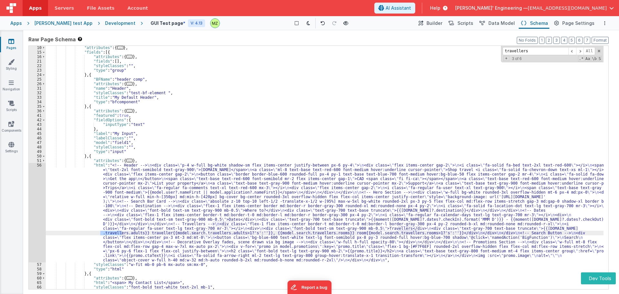
type input "travellers"
click at [192, 232] on div ""attributes" : { ... } , "fields" : [{ "attributes" : { ... } , "fields" : [ ] …" at bounding box center [325, 171] width 558 height 252
click at [371, 234] on div ""attributes" : { ... } , "fields" : [{ "attributes" : { ... } , "fields" : [ ] …" at bounding box center [325, 171] width 558 height 252
click at [373, 234] on div ""attributes" : { ... } , "fields" : [{ "attributes" : { ... } , "fields" : [ ] …" at bounding box center [325, 171] width 558 height 252
click at [535, 51] on input "travellers" at bounding box center [535, 51] width 66 height 8
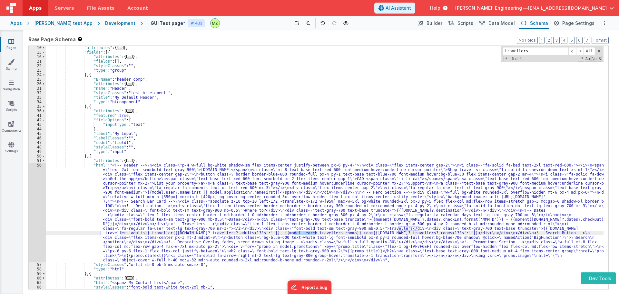
click at [291, 232] on div ""attributes" : { ... } , "fields" : [{ "attributes" : { ... } , "fields" : [ ] …" at bounding box center [325, 171] width 558 height 252
click at [580, 52] on span at bounding box center [580, 51] width 8 height 8
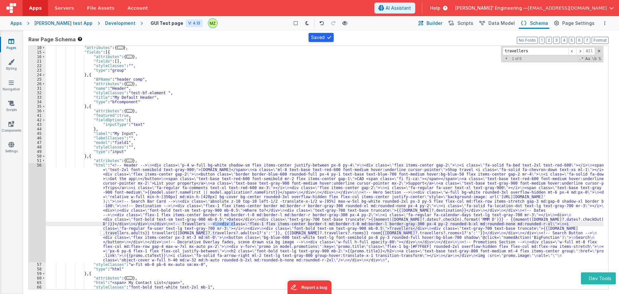
click at [443, 19] on button "Builder" at bounding box center [429, 23] width 27 height 11
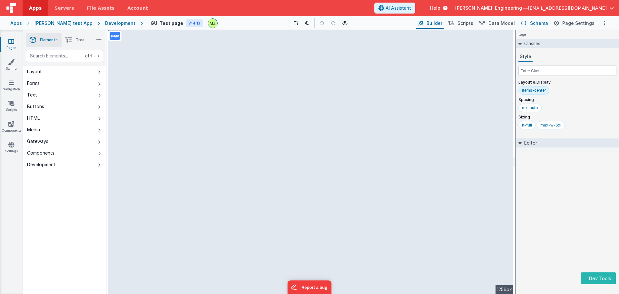
click at [541, 19] on button "Schema" at bounding box center [534, 23] width 31 height 11
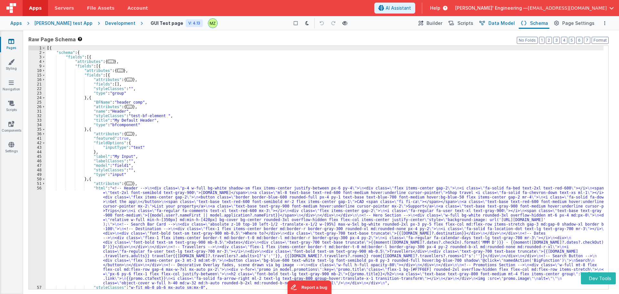
click at [509, 28] on button "Data Model" at bounding box center [496, 23] width 39 height 11
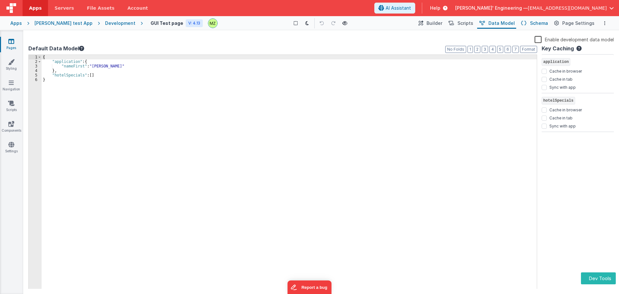
click at [522, 23] on button "Schema" at bounding box center [534, 23] width 31 height 11
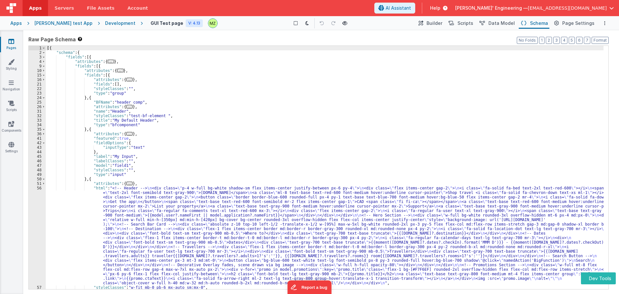
click at [366, 200] on div "[{ "schema" : { "fields" : [{ "attributes" : { ... } , "fields" : [{ "attribute…" at bounding box center [325, 172] width 558 height 252
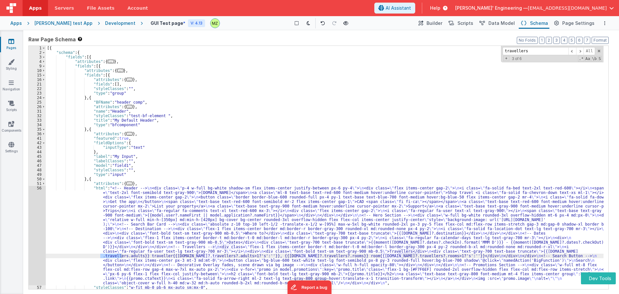
type input "travellers"
click at [589, 250] on div "[{ "schema" : { "fields" : [{ "attributes" : { ... } , "fields" : [{ "attribute…" at bounding box center [325, 172] width 558 height 252
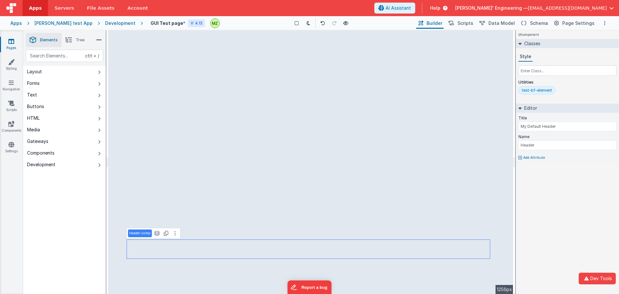
click at [105, 22] on div "Development" at bounding box center [120, 23] width 30 height 6
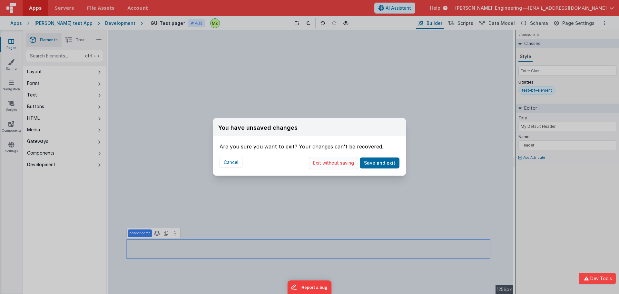
click at [343, 164] on button "Exit without saving" at bounding box center [333, 163] width 49 height 12
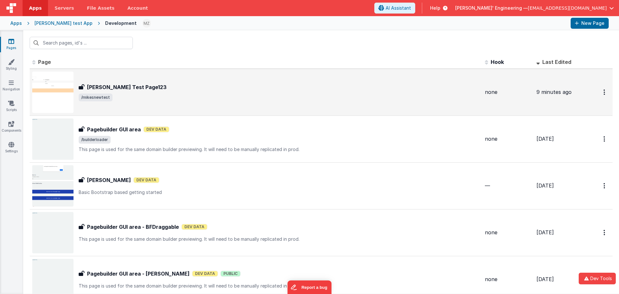
click at [154, 92] on div "[PERSON_NAME] Test Page123 [PERSON_NAME] Test Page123 /mikesnewtest" at bounding box center [279, 92] width 401 height 18
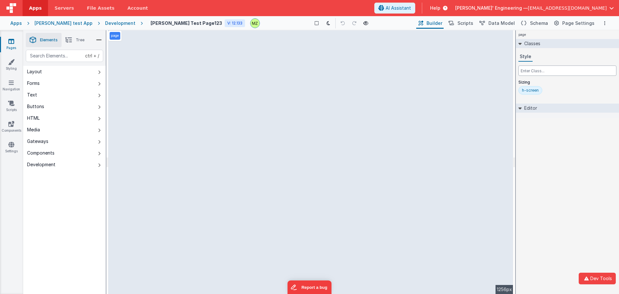
click at [539, 73] on input "text" at bounding box center [567, 70] width 98 height 10
type input "bg-gray-100"
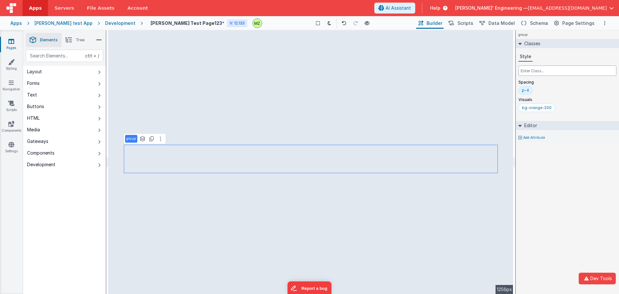
click at [545, 72] on input "text" at bounding box center [567, 70] width 98 height 10
type input "abc"
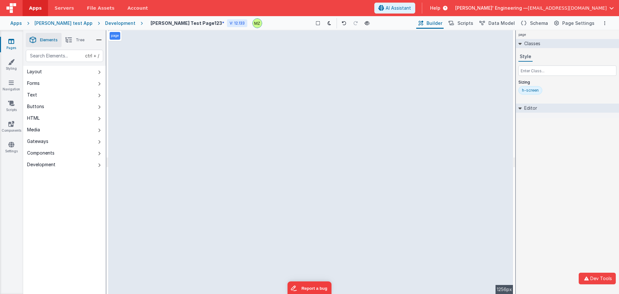
click at [73, 40] on li "Tree" at bounding box center [75, 40] width 27 height 14
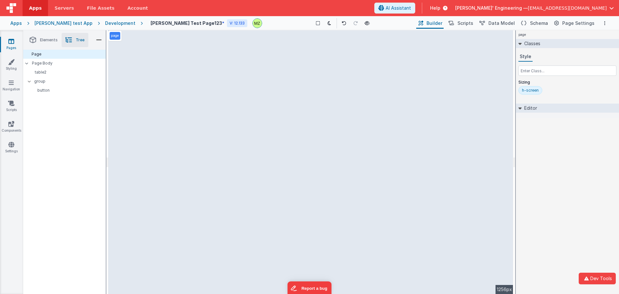
click at [40, 46] on li "Elements" at bounding box center [44, 40] width 36 height 14
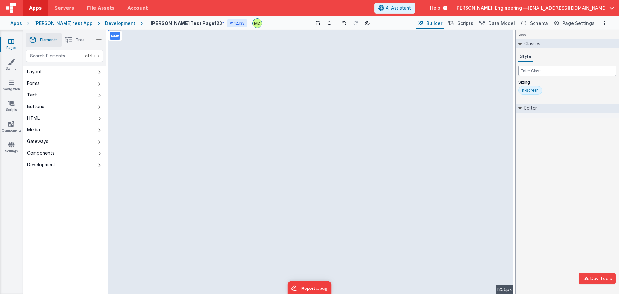
click at [547, 73] on input "text" at bounding box center [567, 70] width 98 height 10
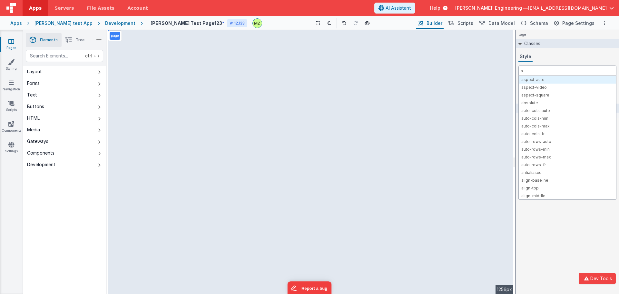
type input "a"
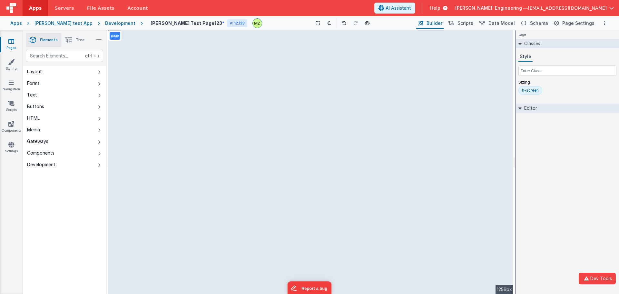
click at [81, 42] on span "Tree" at bounding box center [80, 39] width 9 height 5
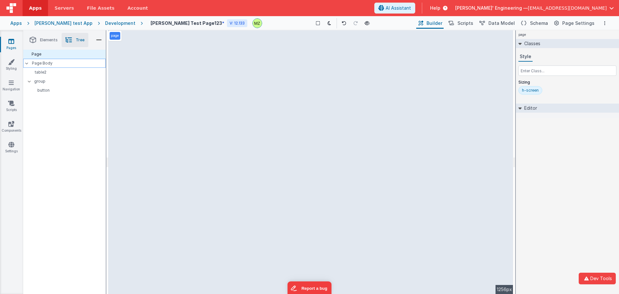
click at [55, 64] on p "Page Body" at bounding box center [69, 63] width 74 height 5
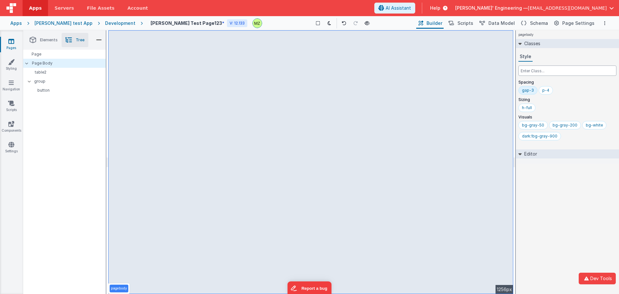
click at [540, 73] on input "text" at bounding box center [567, 70] width 98 height 10
type input "ab"
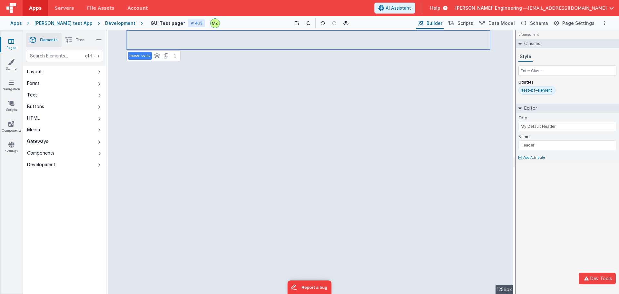
click at [105, 24] on div "Development" at bounding box center [120, 23] width 30 height 6
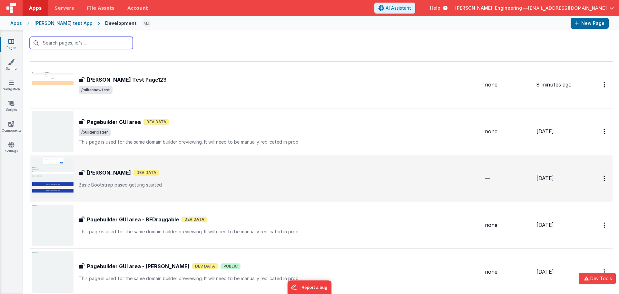
scroll to position [64, 0]
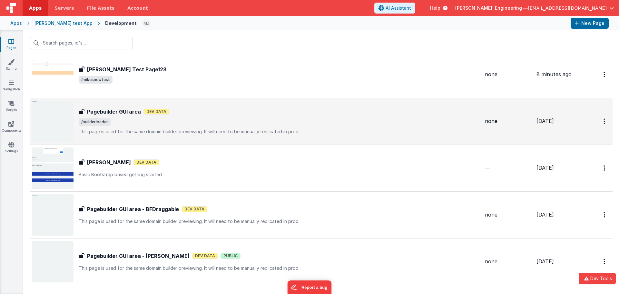
click at [181, 119] on span "/builderloader" at bounding box center [279, 122] width 401 height 8
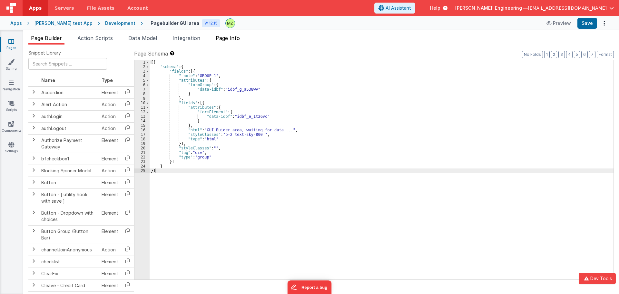
click at [226, 43] on li "Page Info" at bounding box center [227, 39] width 29 height 10
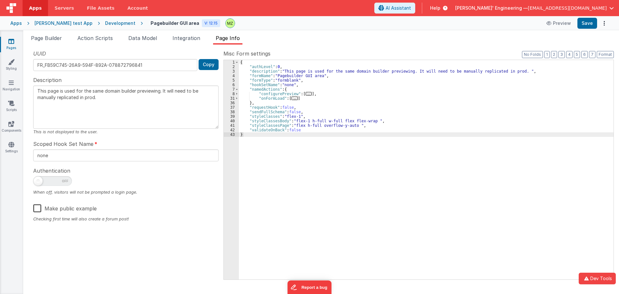
click at [305, 95] on span "..." at bounding box center [308, 94] width 6 height 4
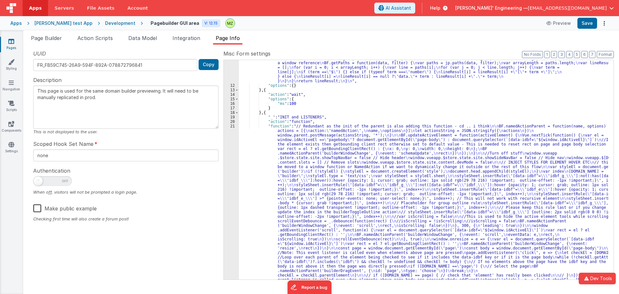
scroll to position [77, 0]
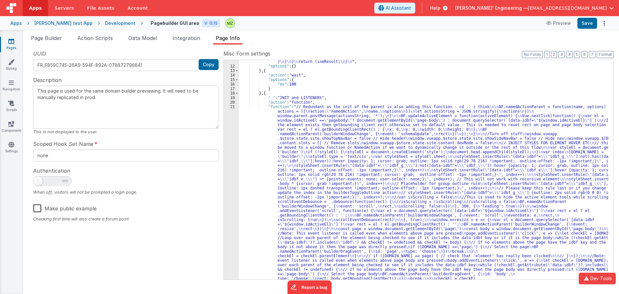
click at [315, 138] on div ""function" : "// Add in some support functions \n\n BF.receieveMessage = functi…" at bounding box center [424, 252] width 370 height 449
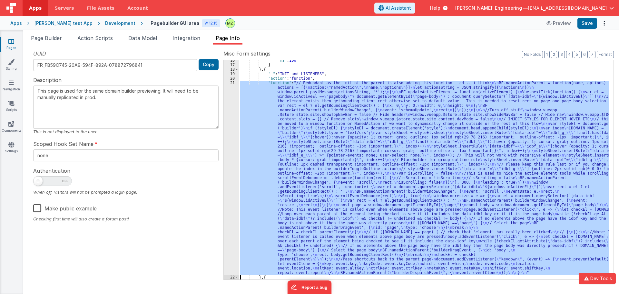
scroll to position [101, 0]
click at [352, 123] on div ""ms" : 100 } } , { "_" : "INIT and LISTENERS" , "action" : "function" , "functi…" at bounding box center [424, 169] width 370 height 219
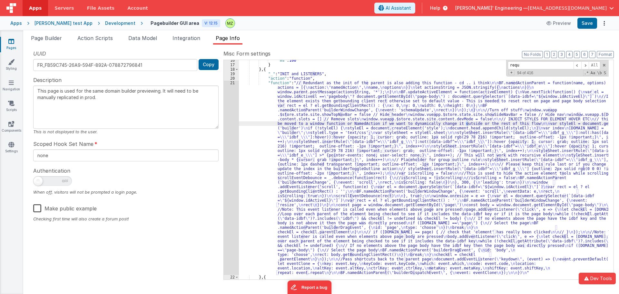
scroll to position [300, 0]
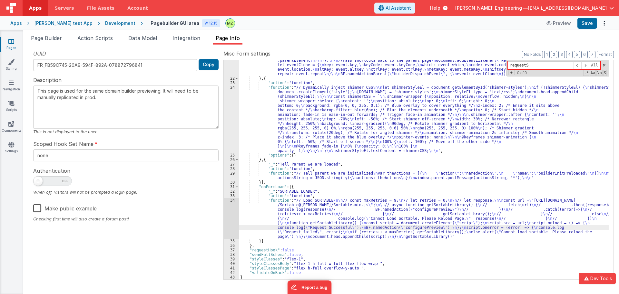
type input "requestS"
click at [259, 189] on div ""function" : "// Redundant as the init of the parent is also adding this functi…" at bounding box center [424, 91] width 370 height 418
click at [228, 201] on div "34" at bounding box center [231, 218] width 15 height 41
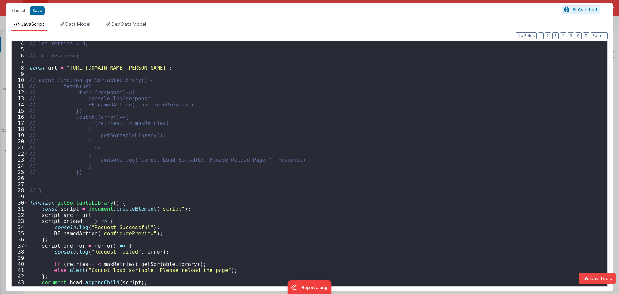
scroll to position [37, 0]
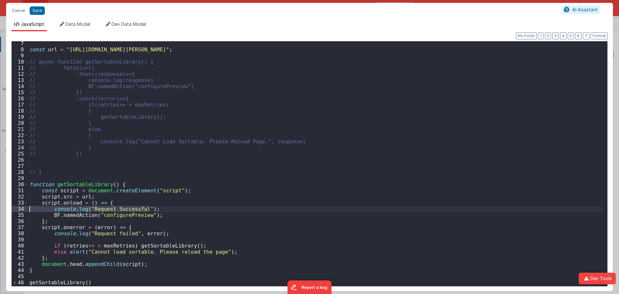
drag, startPoint x: 150, startPoint y: 209, endPoint x: 1, endPoint y: 204, distance: 149.6
click at [0, 205] on div "Cancel Save AI Assistant JavaScript Data Model Dev Data Model Format 7 6 5 4 3 …" at bounding box center [309, 147] width 619 height 294
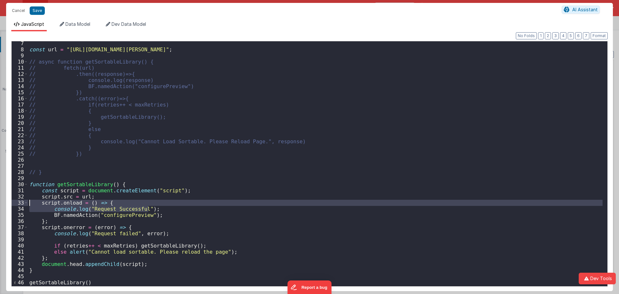
click at [36, 204] on div "const url = "https://cdn.jsdelivr.net/gh/DelfsEngineering/Sortable@roy/Sortable…" at bounding box center [315, 163] width 574 height 245
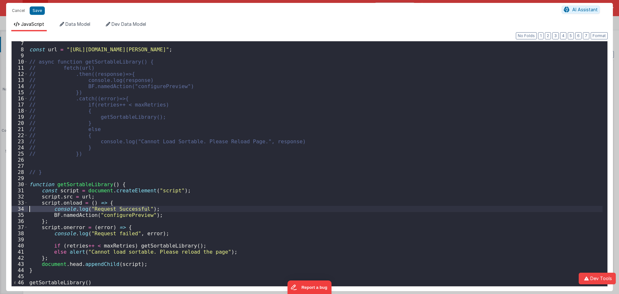
drag, startPoint x: 149, startPoint y: 210, endPoint x: 10, endPoint y: 210, distance: 139.2
click at [10, 210] on div "Format 7 6 5 4 3 2 1 No Folds 7 8 9 10 11 12 13 14 15 16 17 18 19 20 21 22 23 2…" at bounding box center [309, 160] width 606 height 259
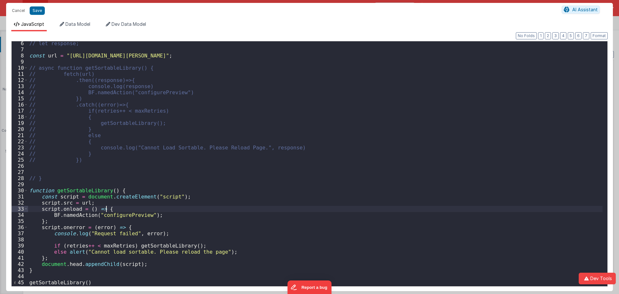
scroll to position [31, 0]
click at [80, 234] on div "// let response; const url = "https://cdn.jsdelivr.net/gh/DelfsEngineering/Sort…" at bounding box center [315, 168] width 574 height 256
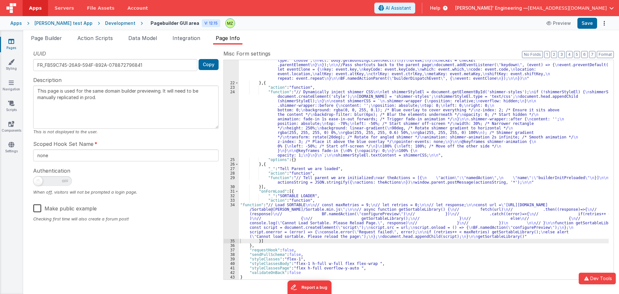
scroll to position [295, 0]
click at [331, 163] on div ""function" : "// Redundant as the init of the parent is also adding this functi…" at bounding box center [424, 96] width 370 height 418
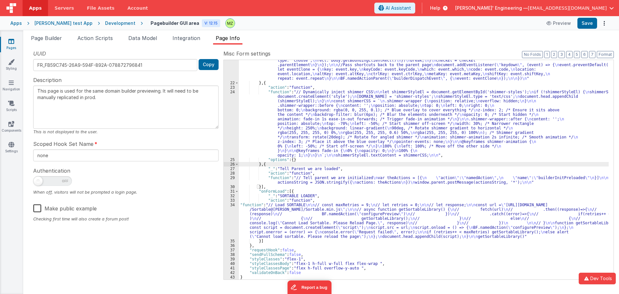
click at [331, 138] on div ""function" : "// Redundant as the init of the parent is also adding this functi…" at bounding box center [424, 96] width 370 height 418
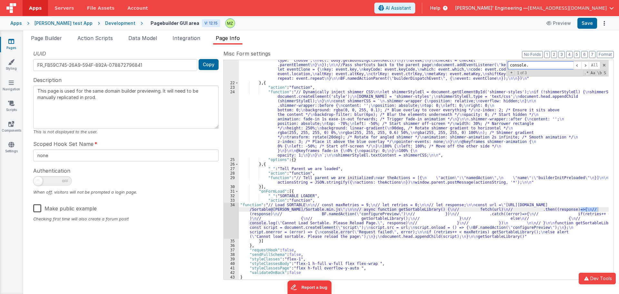
type input "console."
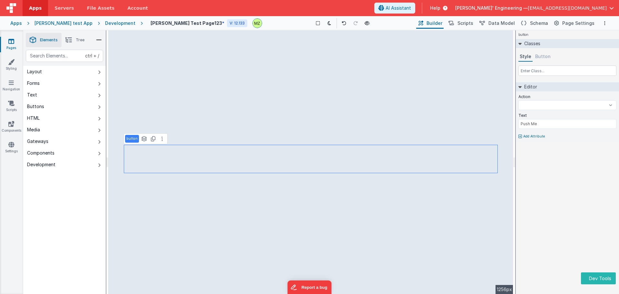
select select
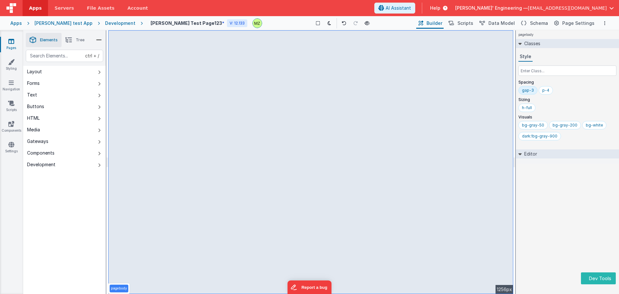
click at [74, 42] on li "Tree" at bounding box center [75, 40] width 27 height 14
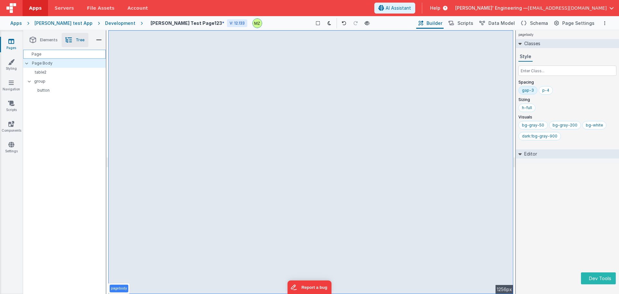
click at [51, 55] on div "Page" at bounding box center [64, 54] width 82 height 9
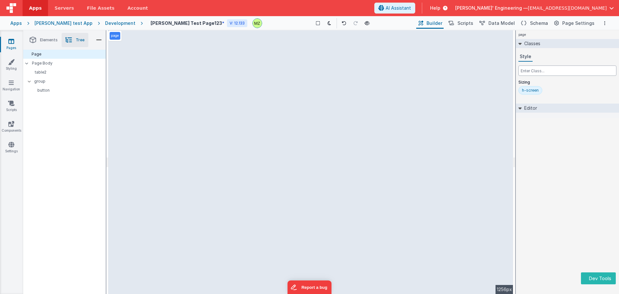
click at [543, 75] on input "text" at bounding box center [567, 70] width 98 height 10
type input "t"
type input "bg-gray-100"
click at [86, 67] on div "Page Body" at bounding box center [64, 63] width 82 height 9
click at [531, 71] on input "text" at bounding box center [567, 70] width 98 height 10
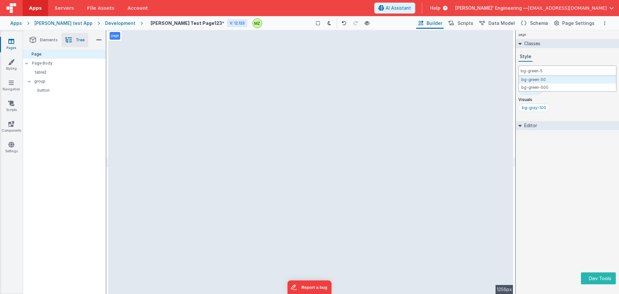
type input "bg-green-50"
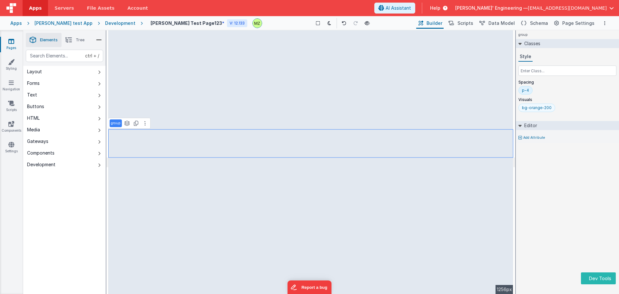
click at [546, 107] on div "bg-orange-200" at bounding box center [537, 107] width 30 height 5
click at [342, 22] on icon at bounding box center [344, 23] width 5 height 5
click at [339, 26] on button at bounding box center [343, 23] width 9 height 9
click at [339, 25] on button at bounding box center [343, 23] width 9 height 9
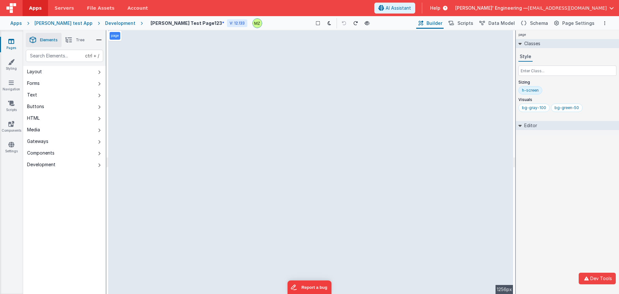
click at [571, 203] on div "page Classes Style Sizing h-screen Visuals bg-gray-100 bg-green-50 Editor DEV: …" at bounding box center [567, 161] width 103 height 263
click at [339, 26] on button at bounding box center [343, 23] width 9 height 9
click at [327, 25] on icon at bounding box center [329, 23] width 4 height 5
click at [563, 196] on div "page Classes Style Sizing h-screen Visuals bg-gray-100 bg-green-50 Editor DEV: …" at bounding box center [567, 161] width 103 height 263
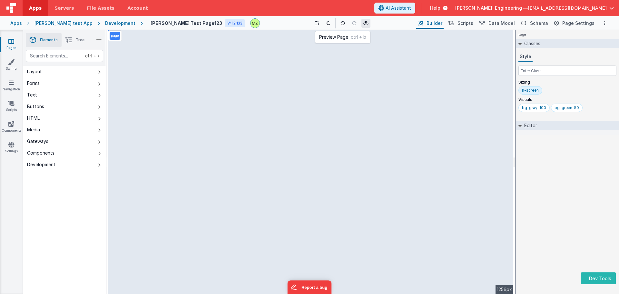
click at [361, 24] on button at bounding box center [365, 23] width 9 height 9
click at [342, 25] on icon at bounding box center [344, 23] width 5 height 5
click at [527, 110] on div "bg-gray-100" at bounding box center [534, 107] width 24 height 5
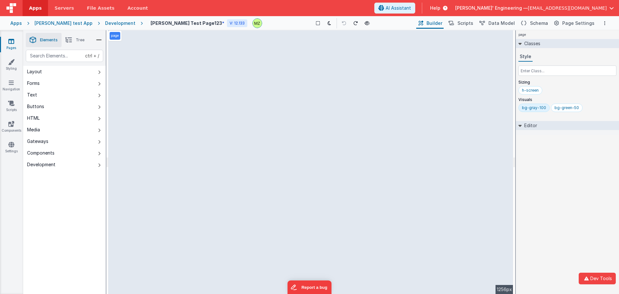
click at [527, 110] on div "bg-gray-100" at bounding box center [534, 107] width 24 height 5
click at [542, 109] on div "bg-green-50" at bounding box center [534, 107] width 24 height 5
click at [537, 109] on div "bg-gray-100" at bounding box center [534, 107] width 24 height 5
